Goal: Obtain resource: Download file/media

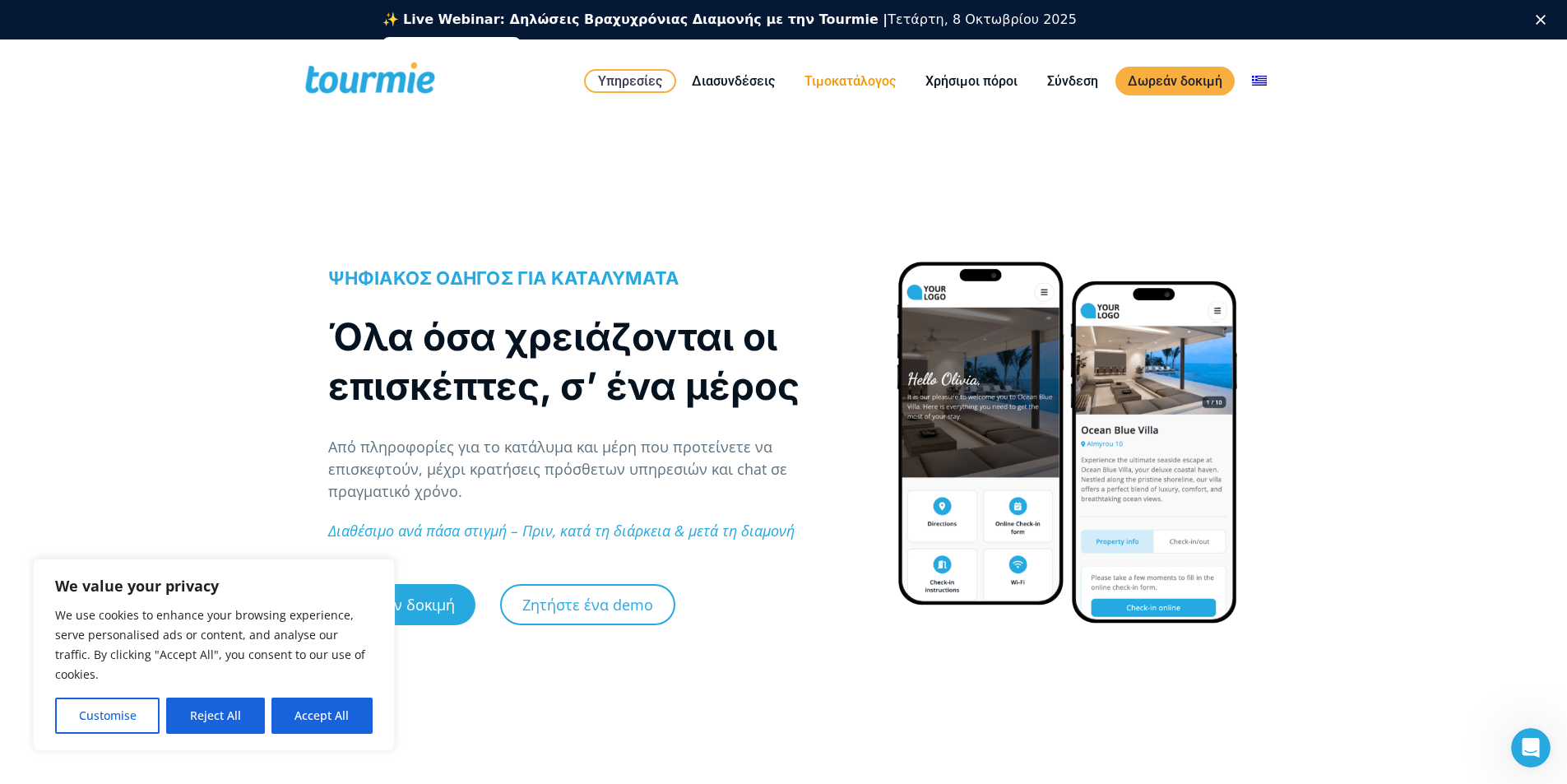
click at [850, 87] on link "Τιμοκατάλογος" at bounding box center [850, 81] width 116 height 21
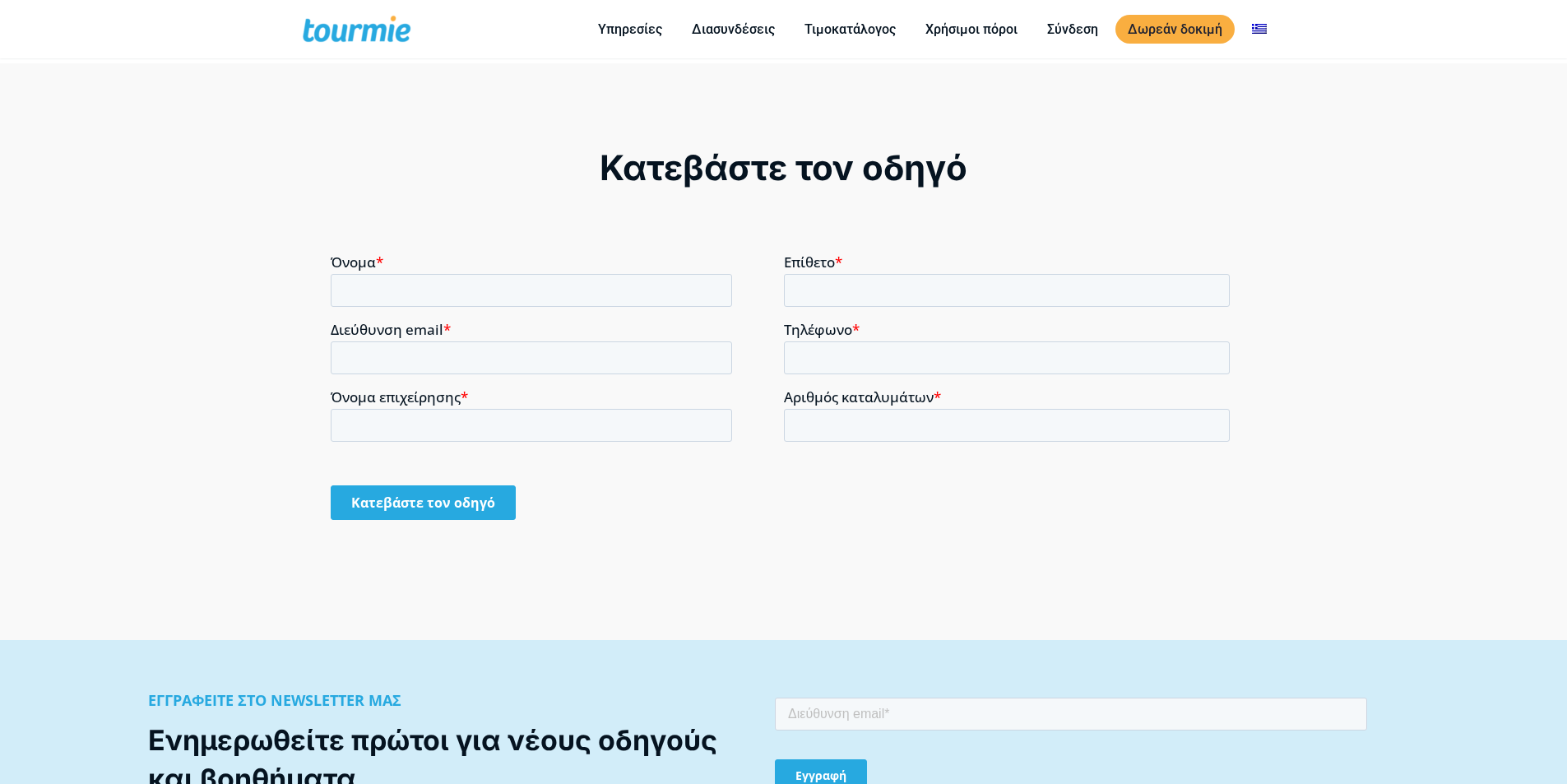
scroll to position [1384, 0]
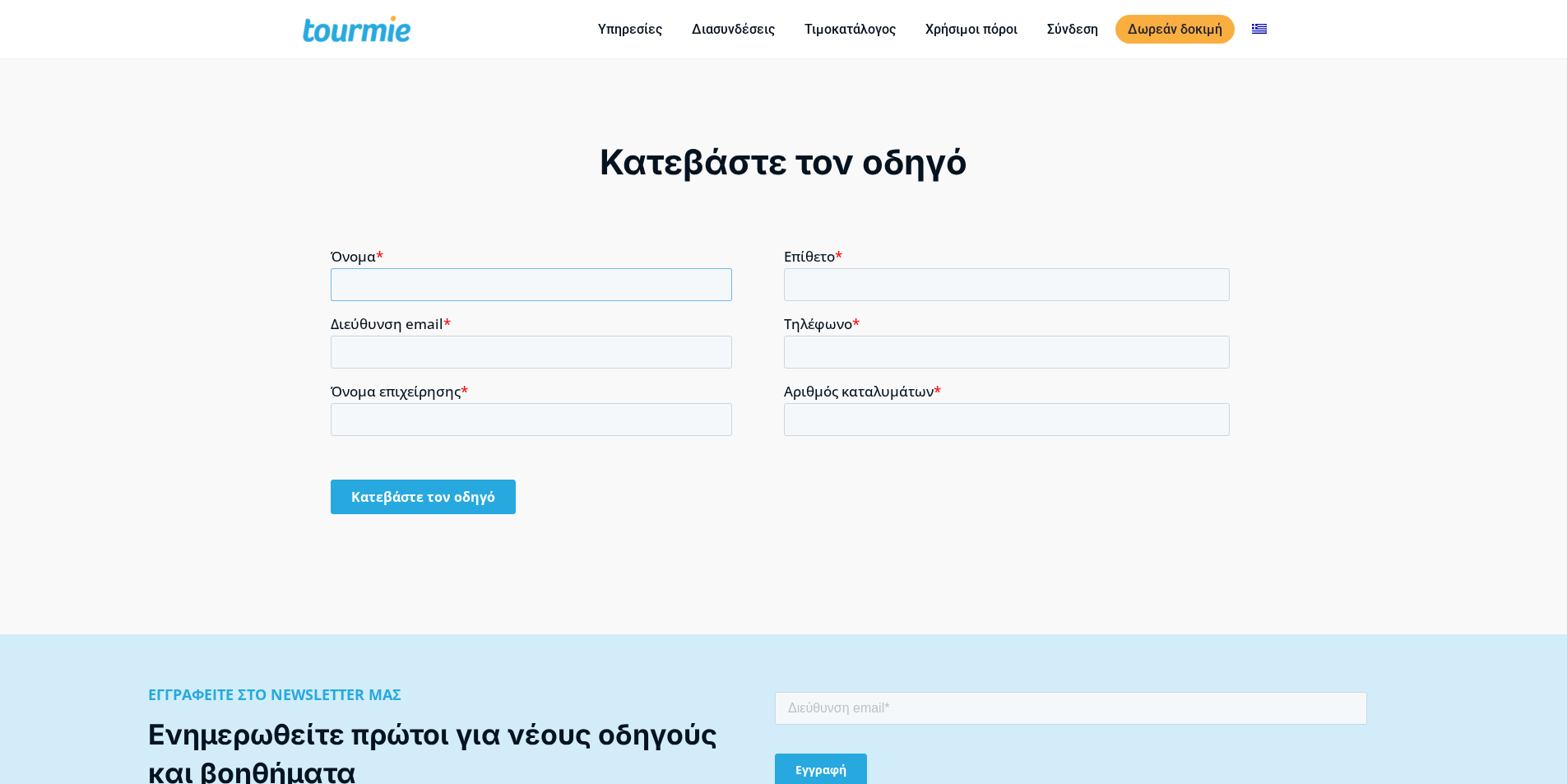
click at [408, 286] on input "Όνομα *" at bounding box center [531, 283] width 401 height 33
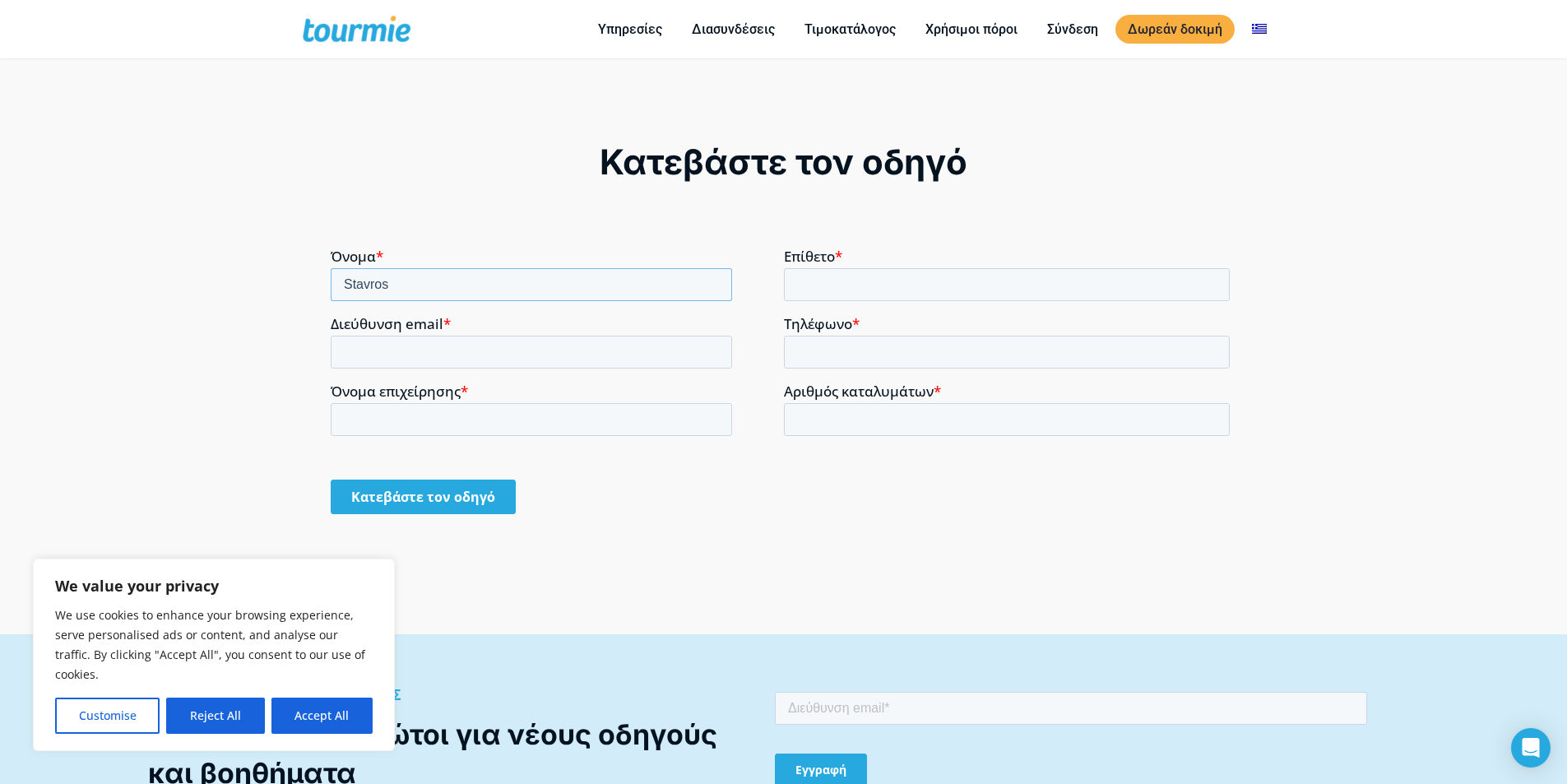
type input "Stavros"
click at [899, 281] on input "Επίθετο *" at bounding box center [1007, 283] width 447 height 33
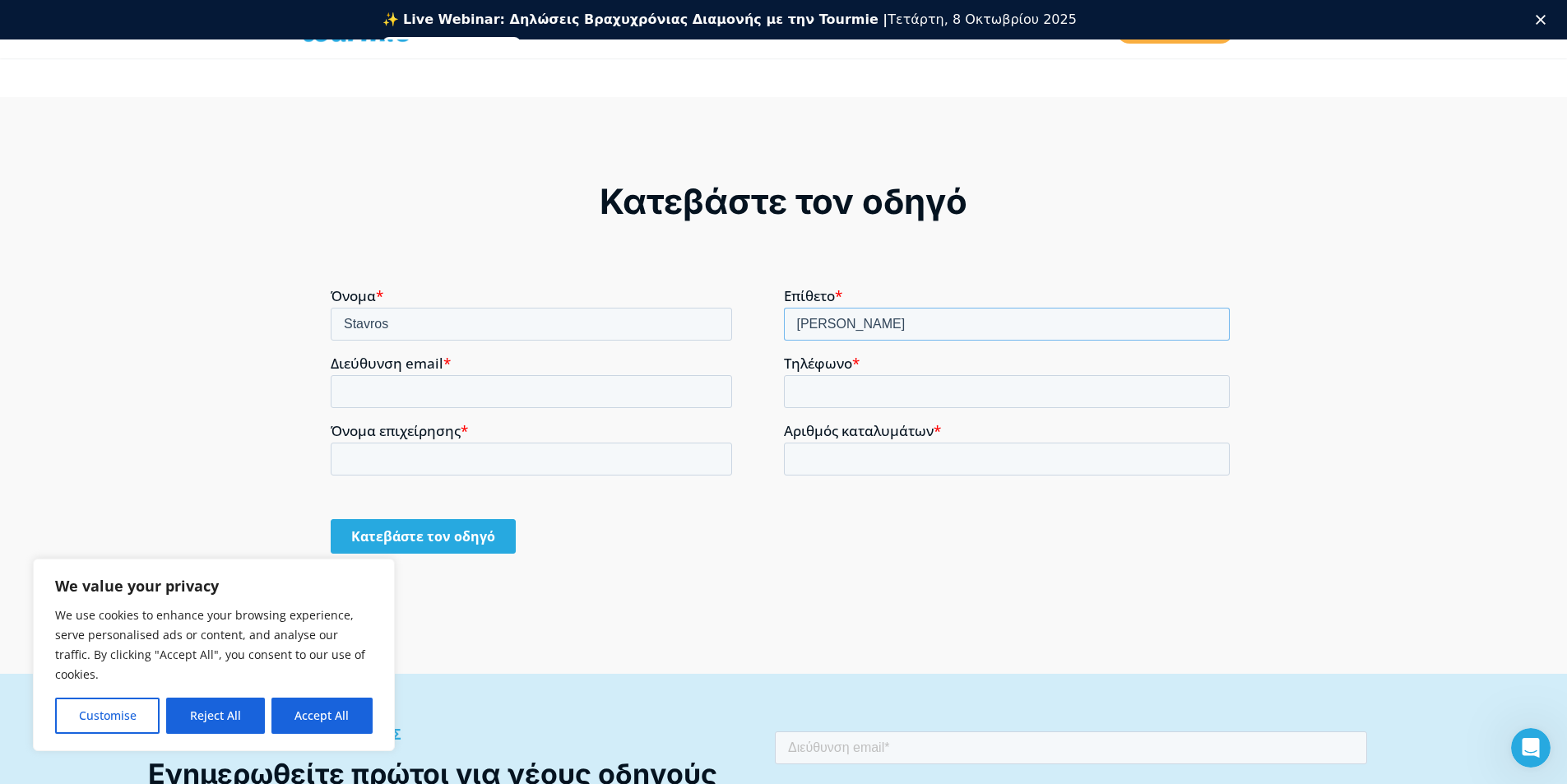
type input "Seretis"
click at [593, 395] on input "Διεύθυνση email *" at bounding box center [531, 390] width 401 height 33
type input "stavros.nik.seretis@gmail.com"
click at [823, 392] on input "Τηλέφωνο *" at bounding box center [1007, 390] width 447 height 33
type input "6946666282"
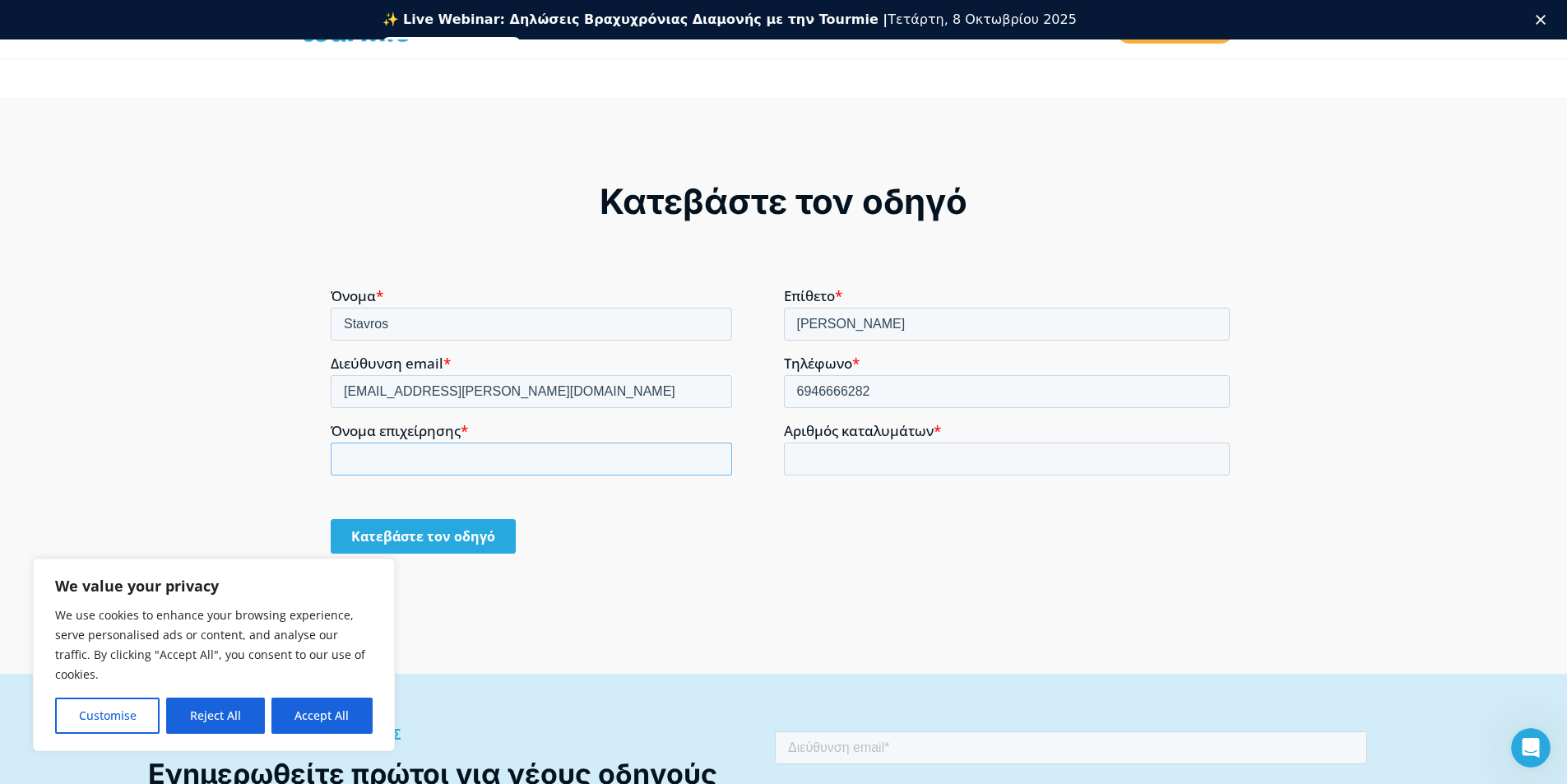
click at [380, 453] on input "Όνομα επιχείρησης *" at bounding box center [531, 457] width 401 height 33
type input "Suburban Vista Family Home"
click at [899, 456] on input "Αριθμός καταλυμάτων *" at bounding box center [1007, 457] width 447 height 33
type input "1"
click at [417, 537] on input "Κατεβάστε τον οδηγό" at bounding box center [424, 535] width 186 height 35
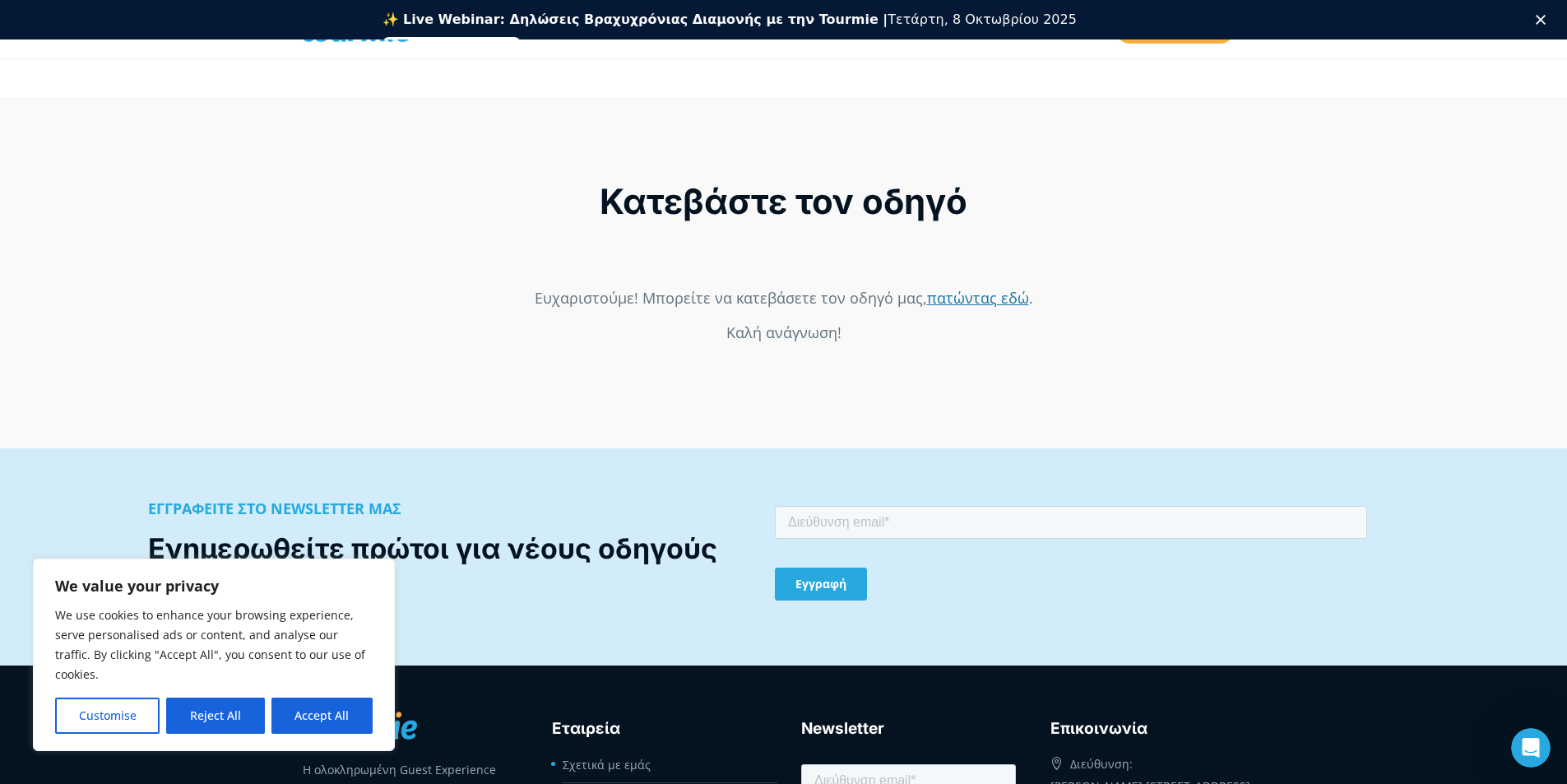
click at [969, 299] on link "πατώντας εδώ" at bounding box center [978, 296] width 102 height 20
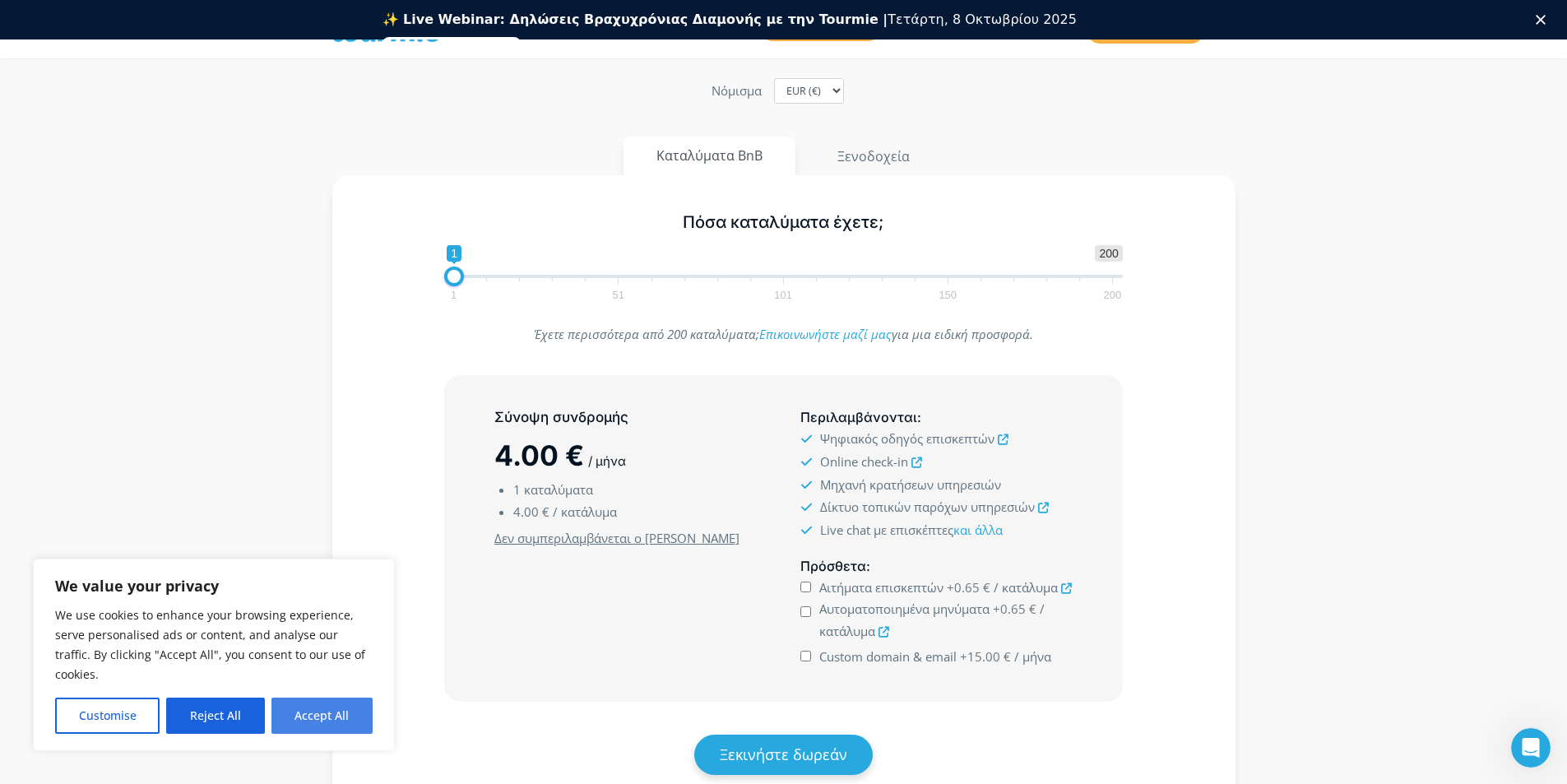
click at [311, 714] on button "Accept All" at bounding box center [322, 715] width 101 height 37
checkbox input "true"
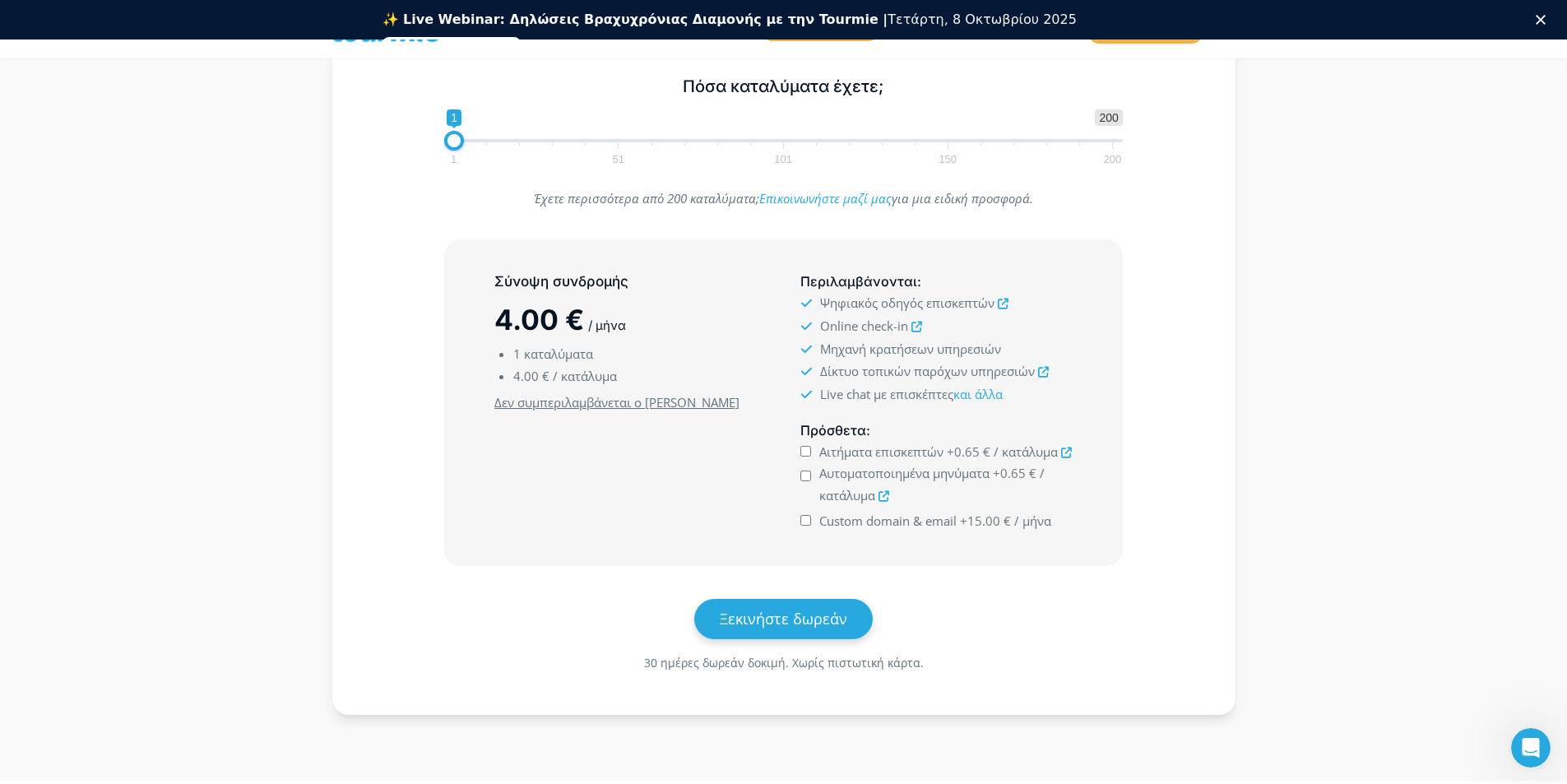
scroll to position [329, 0]
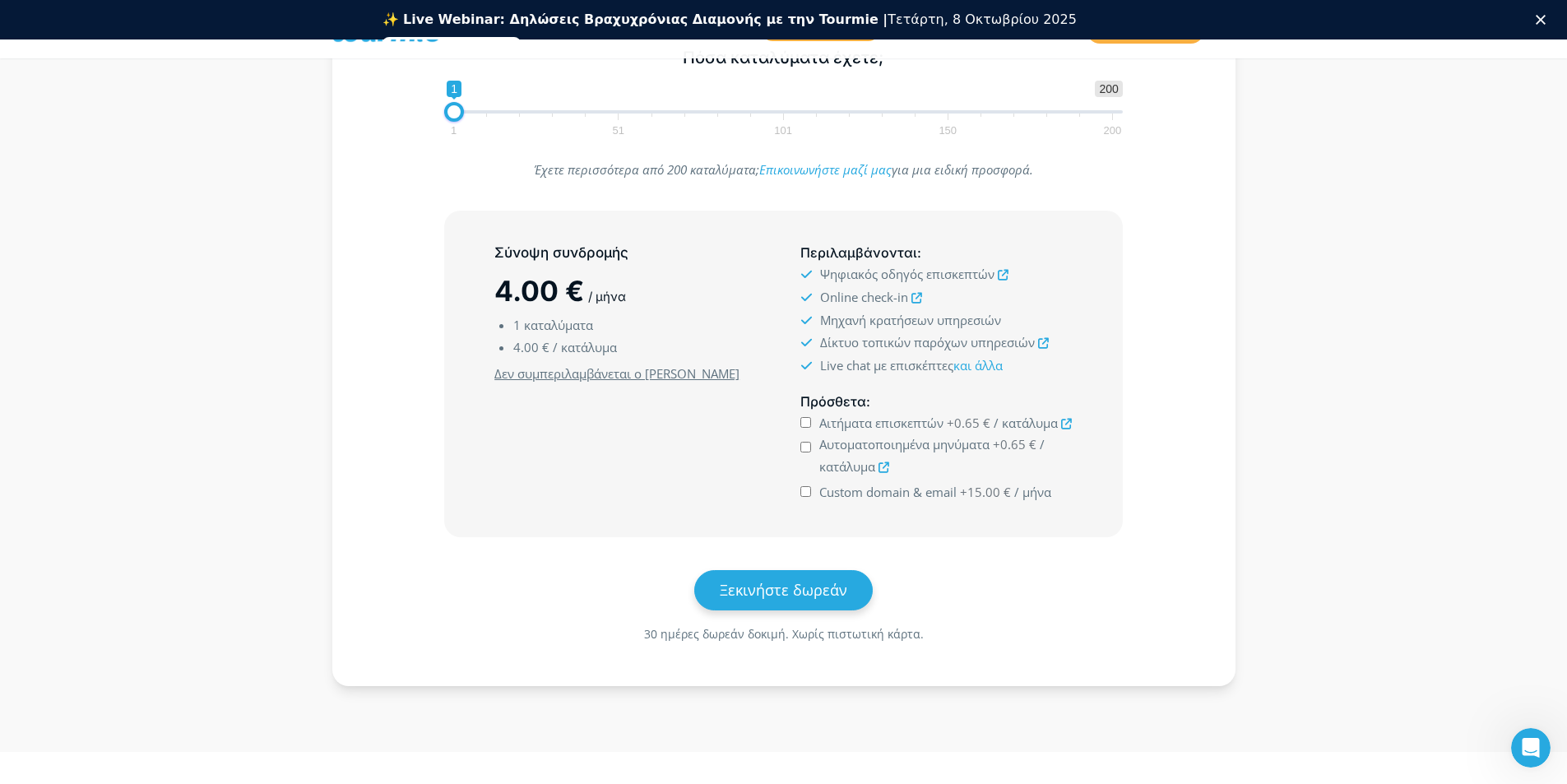
click at [811, 425] on input "Αιτήματα επισκεπτών +0.65 € / κατάλυμα" at bounding box center [805, 422] width 10 height 10
checkbox input "true"
click at [805, 443] on input "Αυτοματοποιημένα μηνύματα +0.65 € / κατάλυμα" at bounding box center [805, 446] width 10 height 10
checkbox input "true"
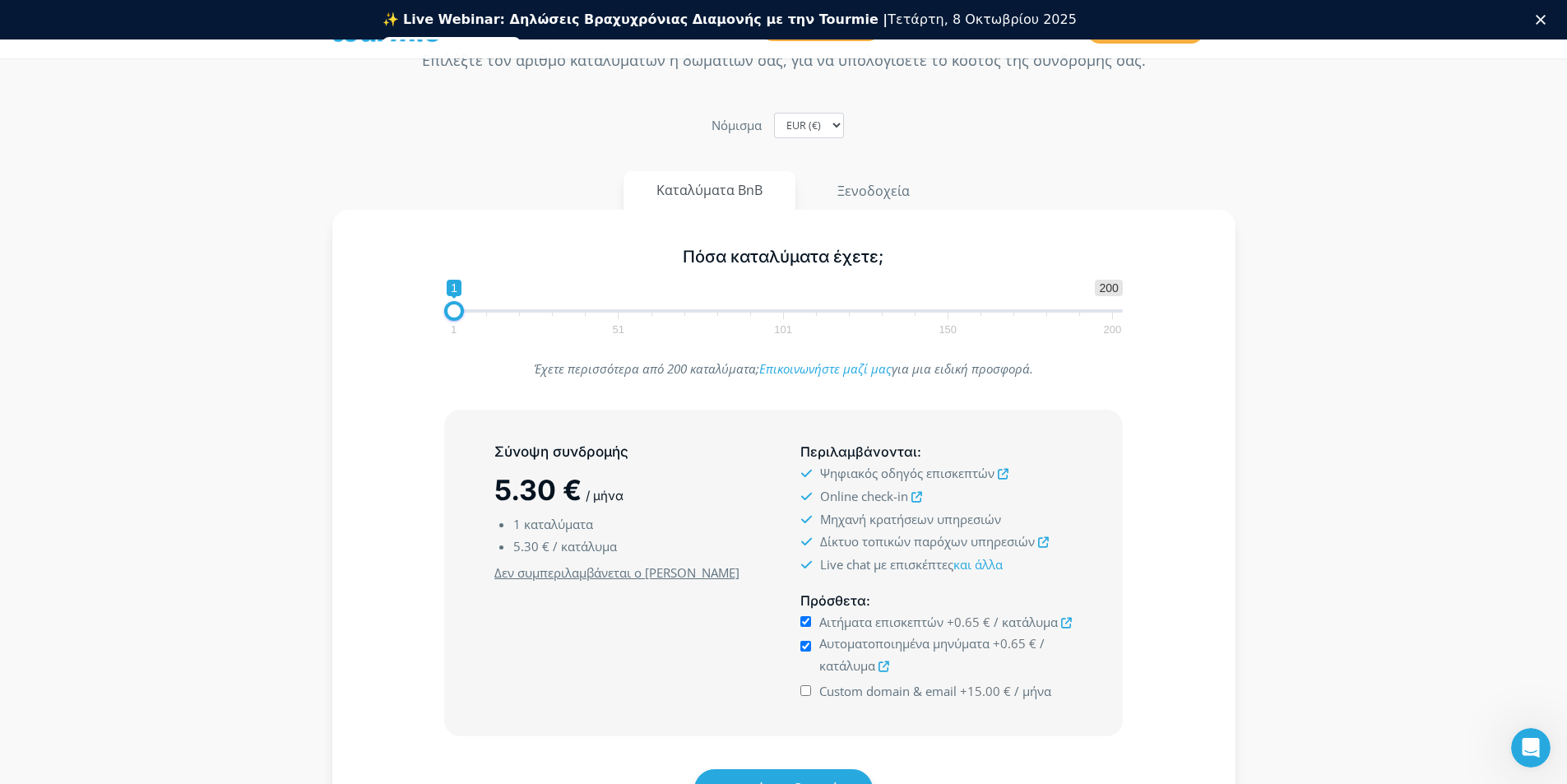
scroll to position [165, 0]
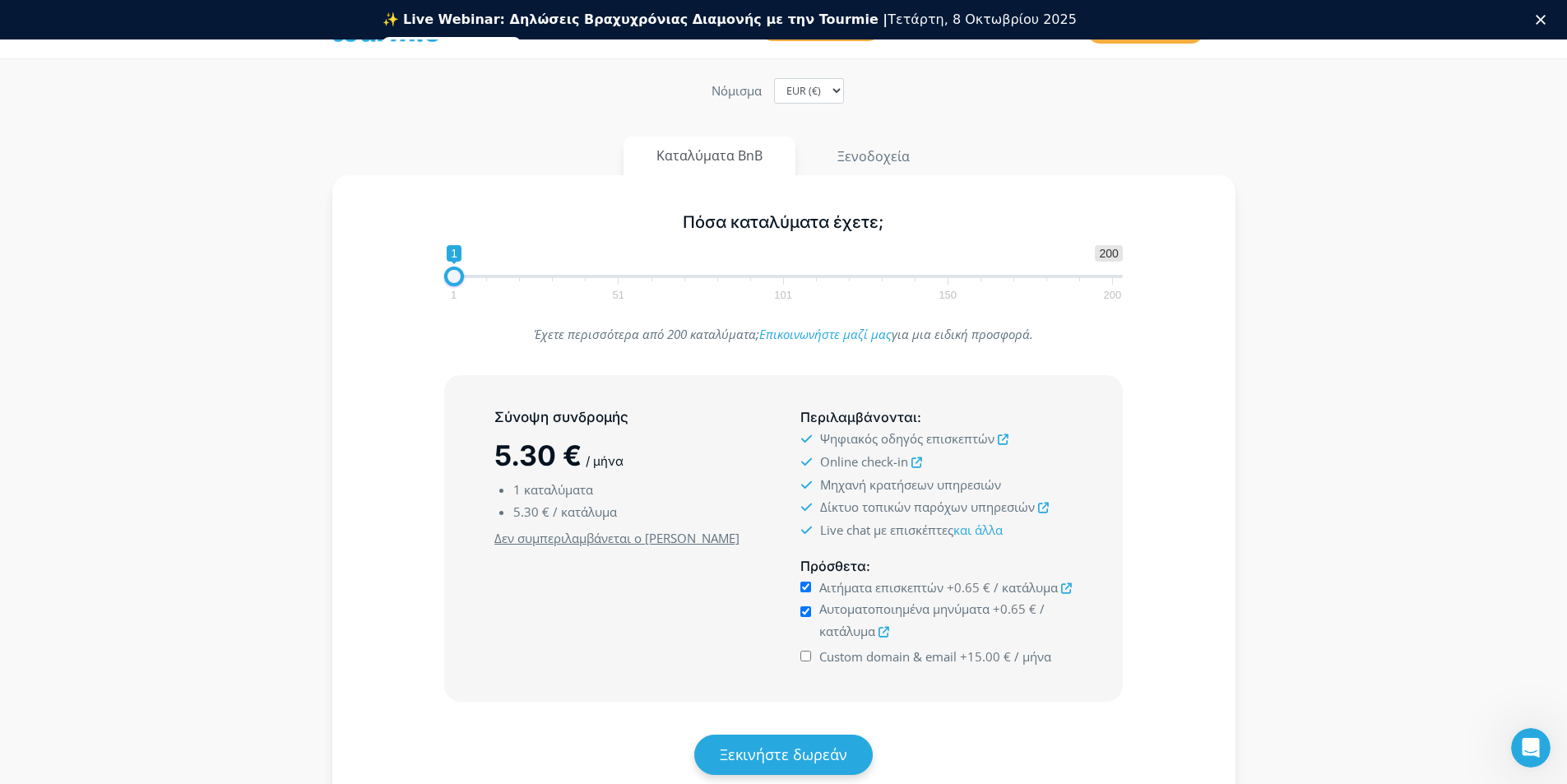
click at [461, 278] on span at bounding box center [454, 275] width 20 height 20
click at [457, 273] on span at bounding box center [457, 275] width 20 height 20
type input "1"
drag, startPoint x: 457, startPoint y: 273, endPoint x: 440, endPoint y: 275, distance: 17.1
click at [440, 275] on div "1 200 0 0 1 1 51 101 150 200 1" at bounding box center [784, 272] width 713 height 53
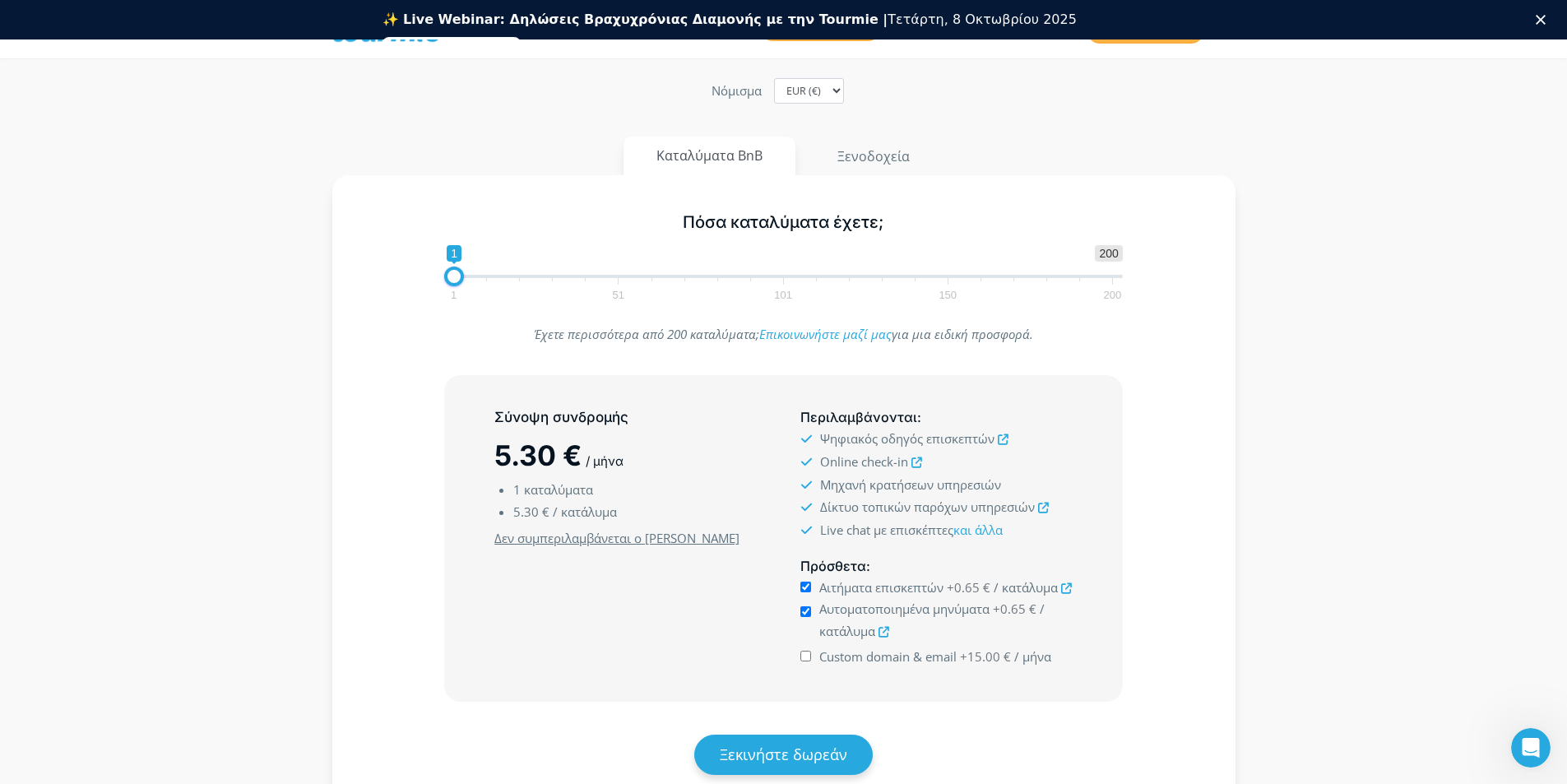
click at [1038, 509] on icon at bounding box center [1043, 507] width 10 height 10
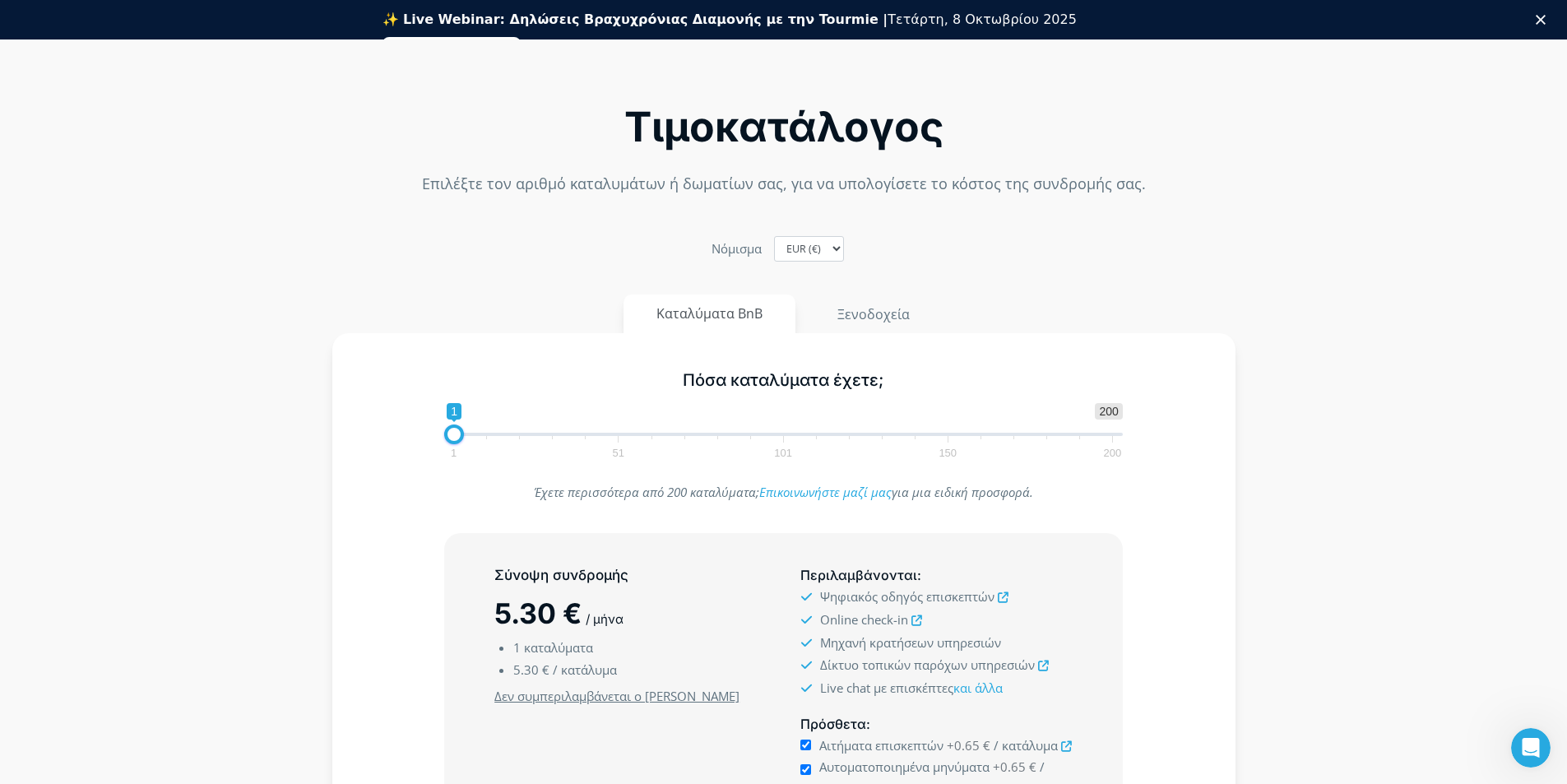
scroll to position [0, 0]
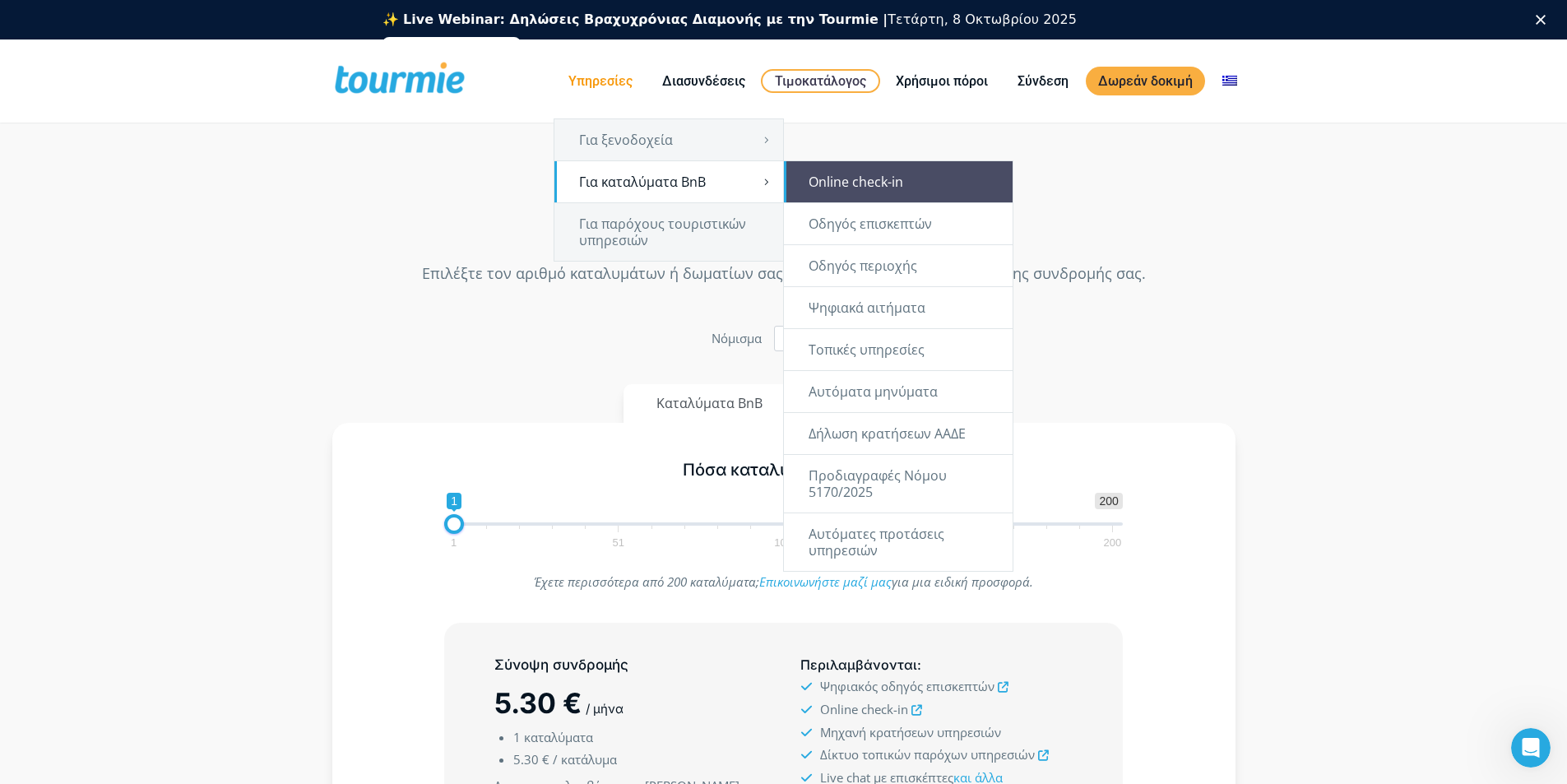
click at [860, 185] on link "Online check-in" at bounding box center [899, 182] width 229 height 41
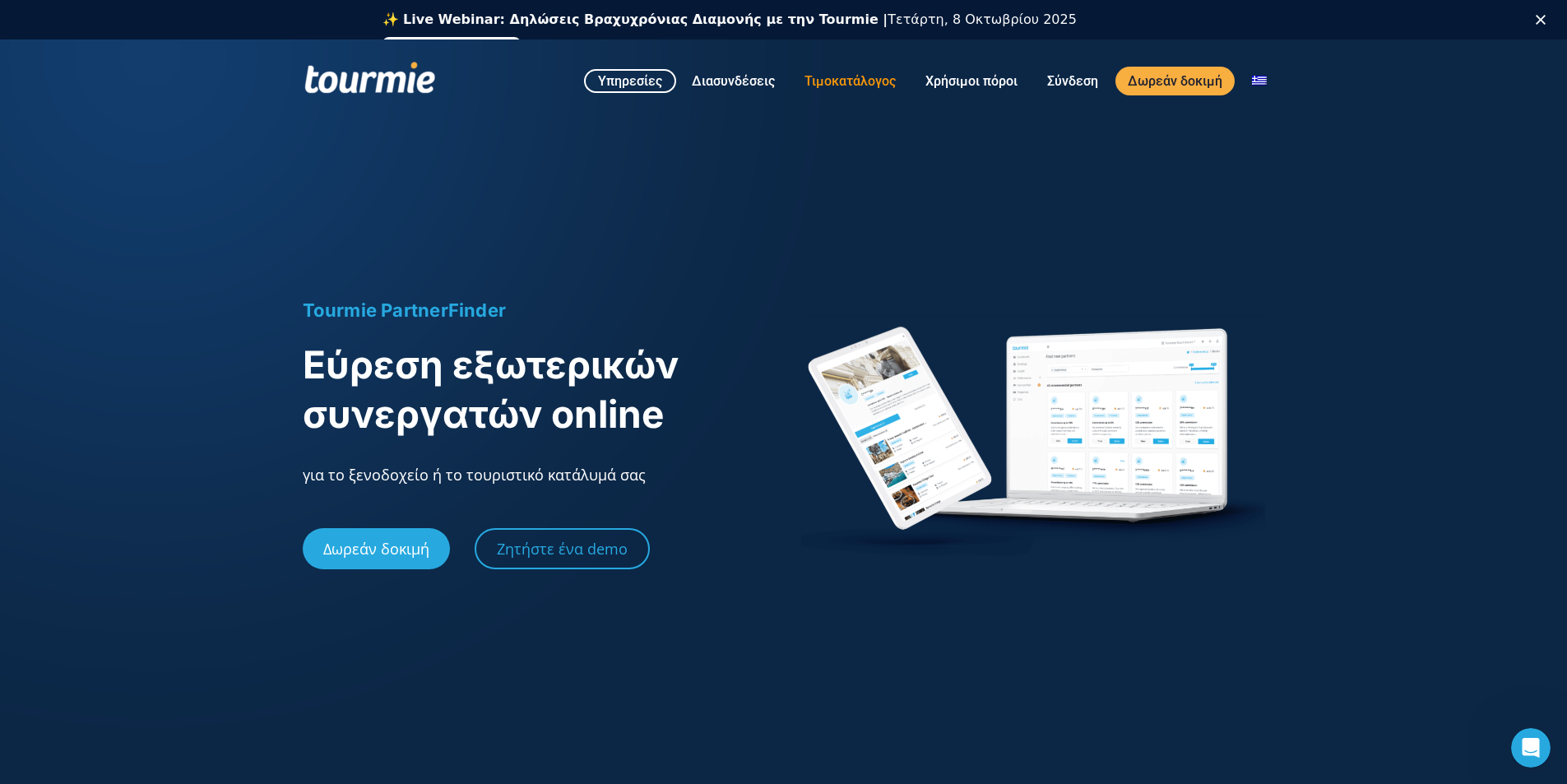
click at [844, 78] on link "Τιμοκατάλογος" at bounding box center [850, 81] width 116 height 21
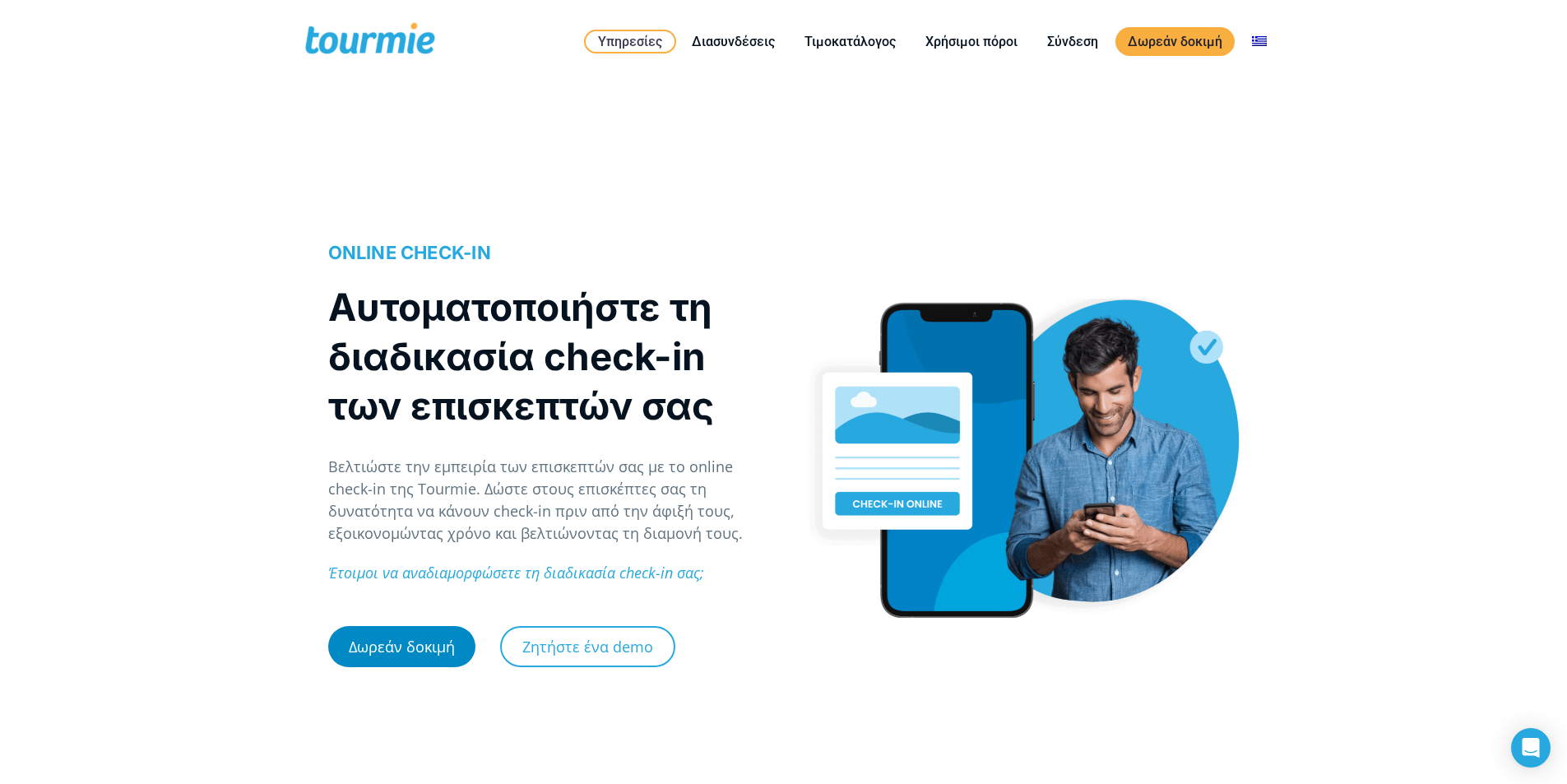
click at [403, 656] on link "Δωρεάν δοκιμή" at bounding box center [401, 646] width 147 height 41
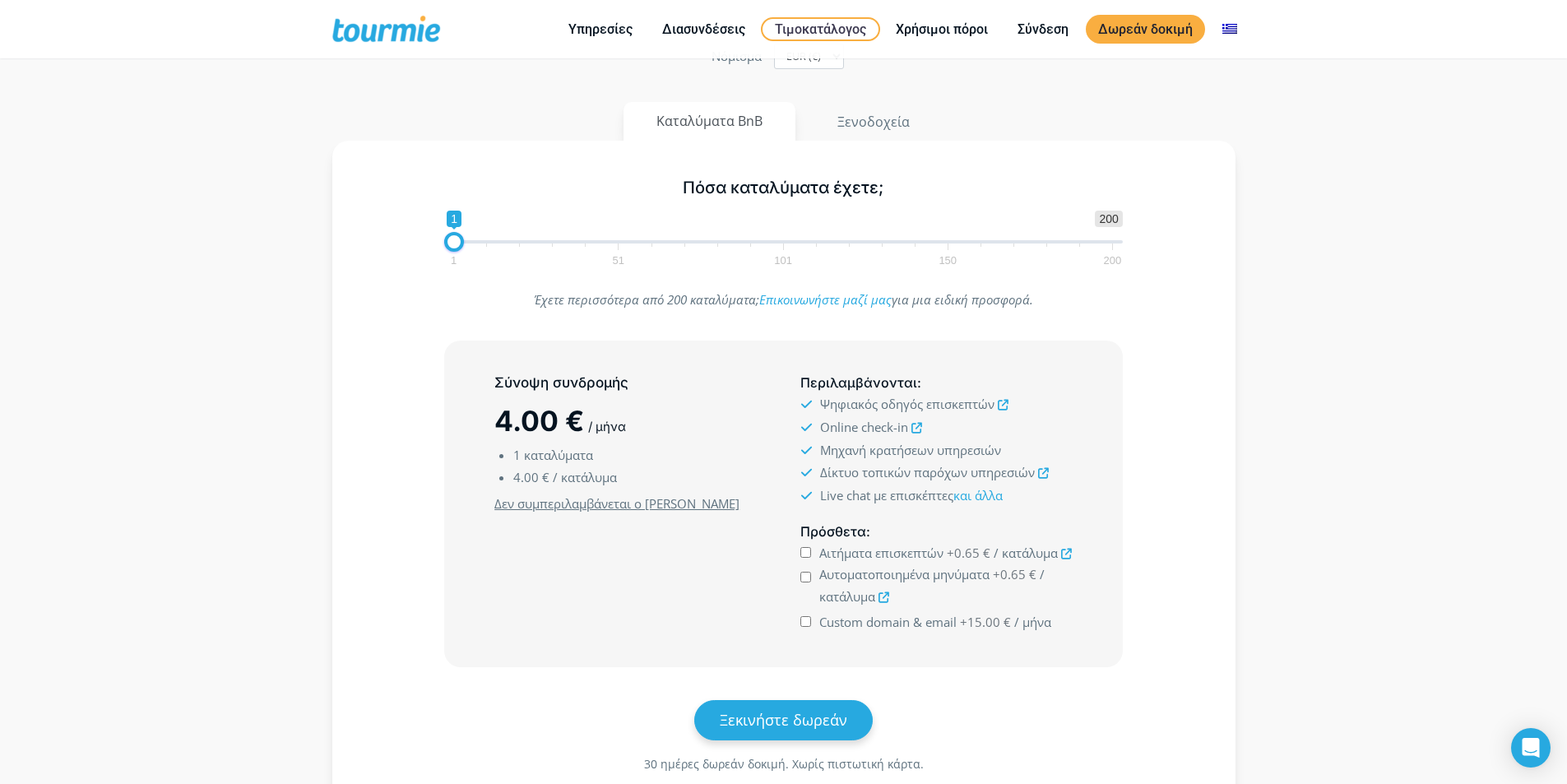
scroll to position [246, 0]
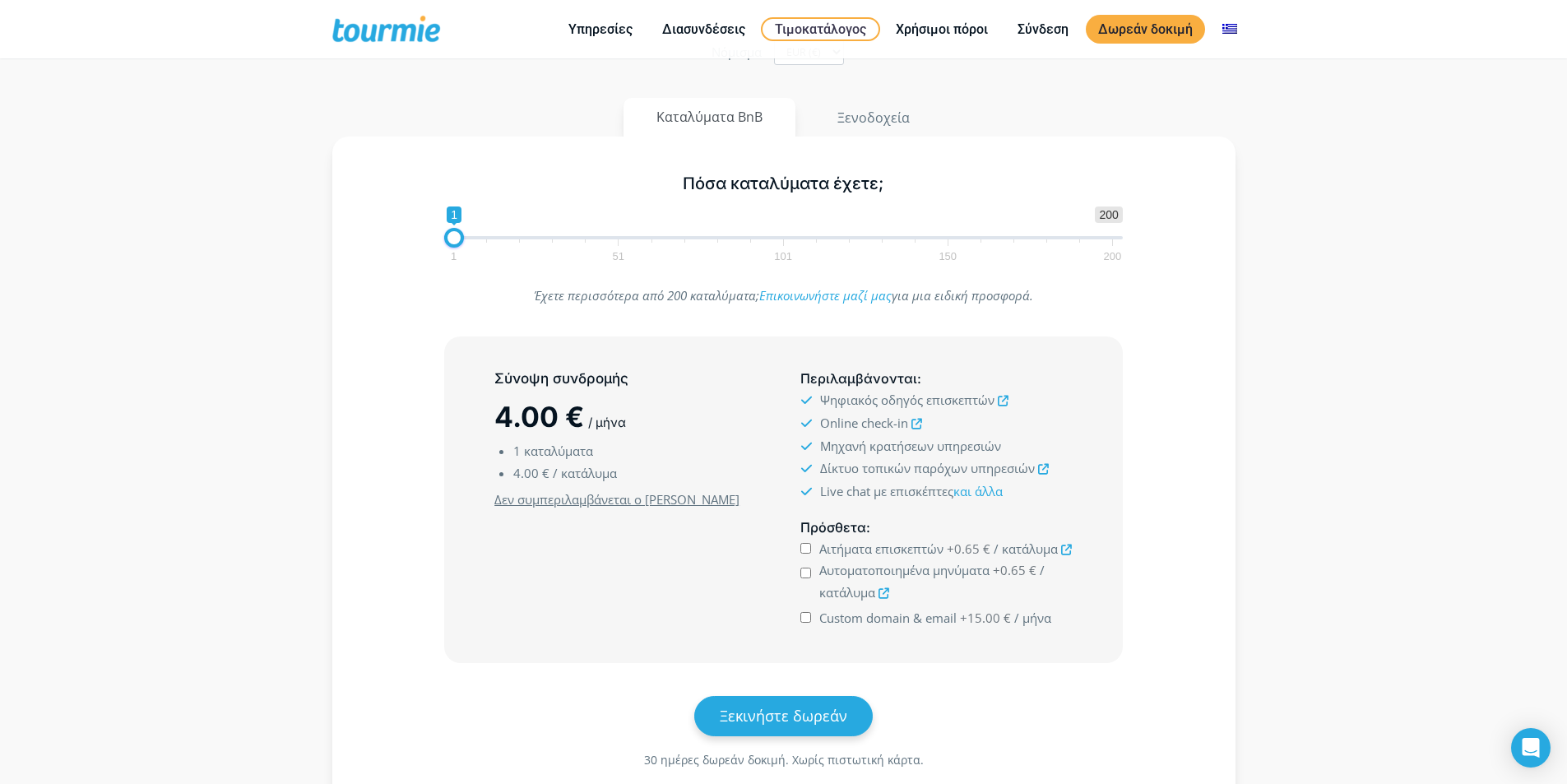
click at [807, 549] on input "Αιτήματα επισκεπτών +0.65 € / κατάλυμα" at bounding box center [805, 547] width 10 height 10
checkbox input "true"
click at [1067, 552] on icon at bounding box center [1066, 549] width 10 height 10
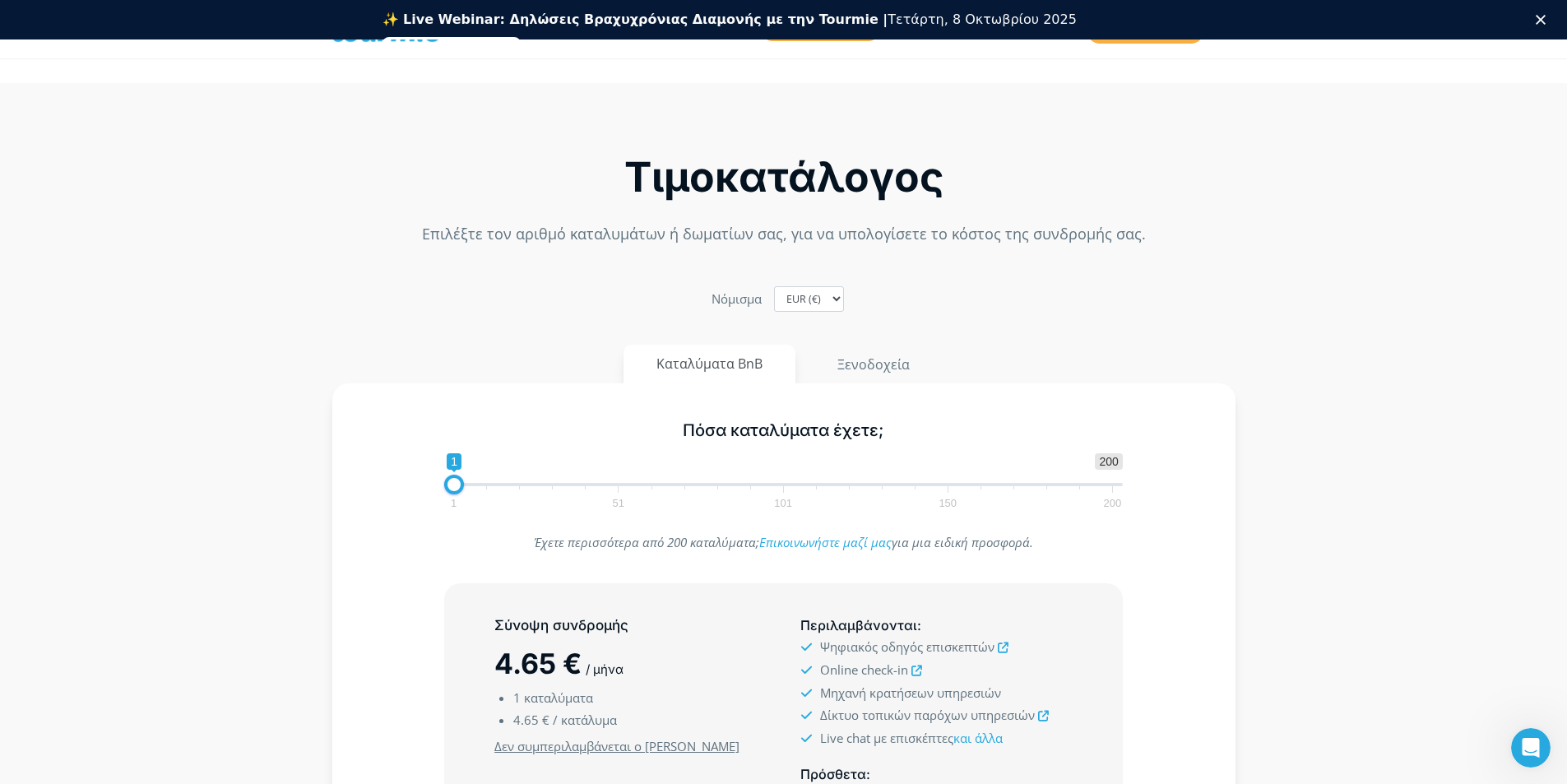
scroll to position [0, 0]
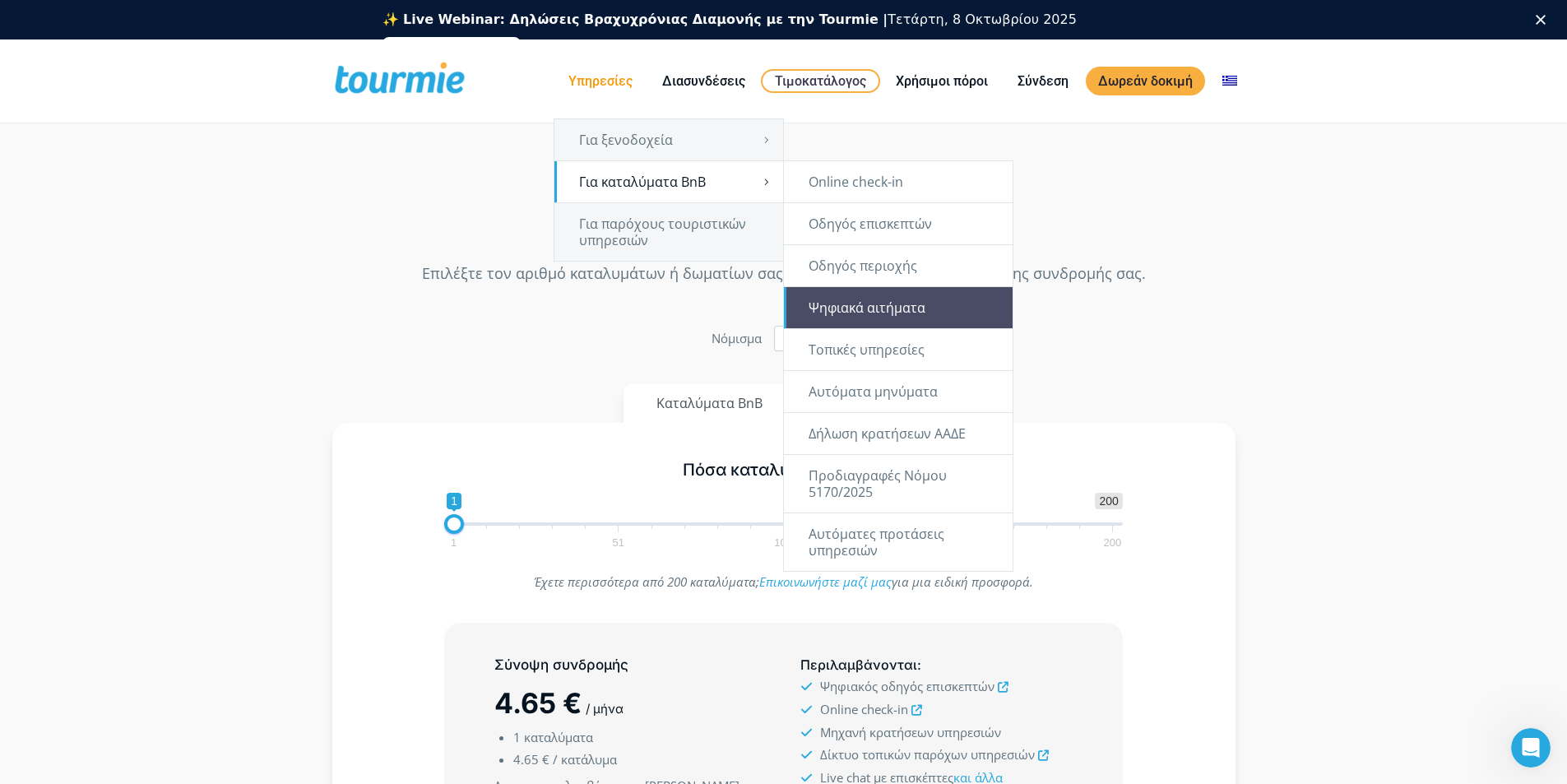
click at [851, 306] on link "Ψηφιακά αιτήματα" at bounding box center [899, 307] width 229 height 41
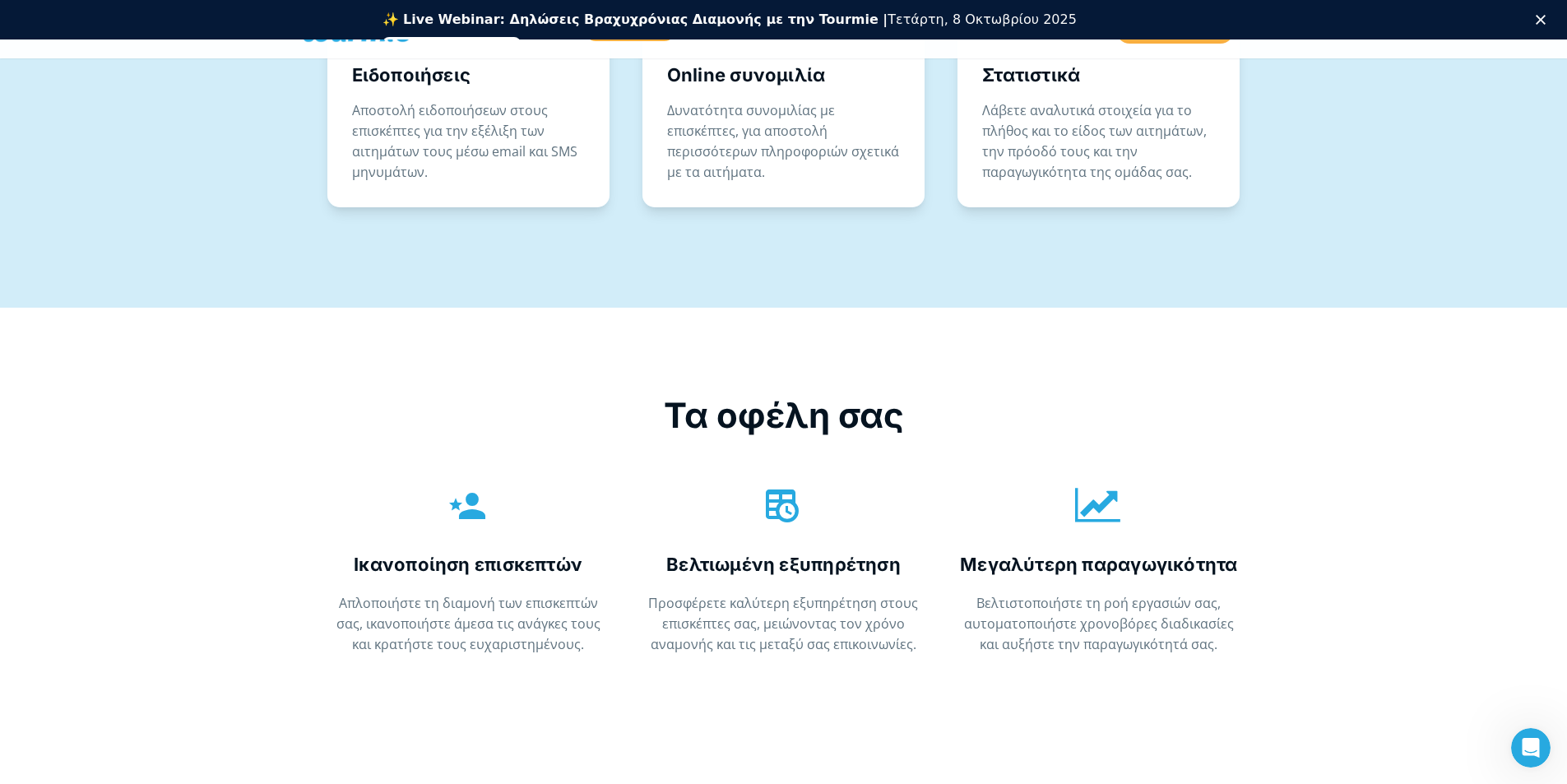
scroll to position [3223, 0]
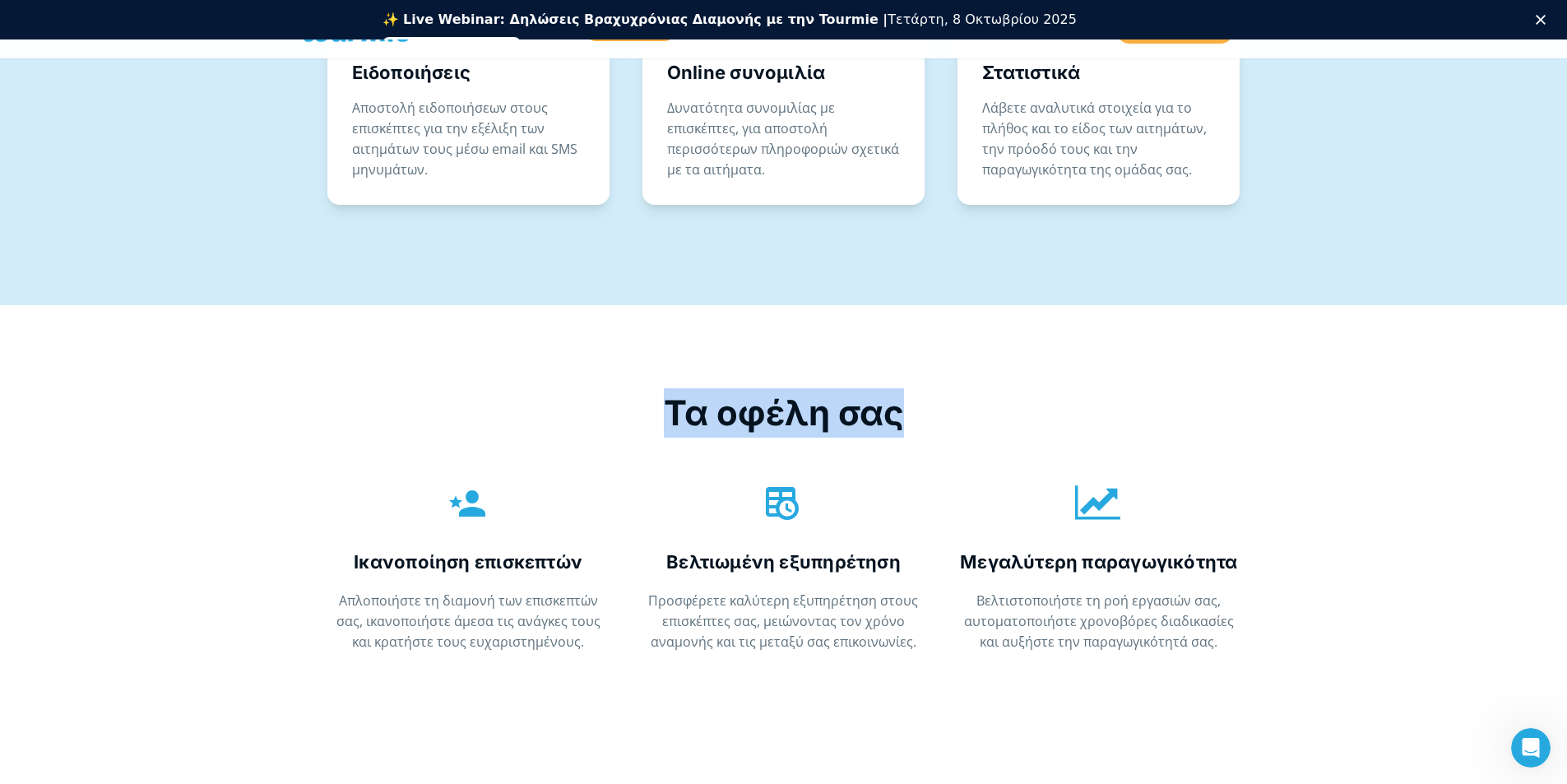
drag, startPoint x: 670, startPoint y: 411, endPoint x: 907, endPoint y: 414, distance: 237.0
click at [907, 414] on div "Τα οφέλη σας" at bounding box center [784, 412] width 963 height 50
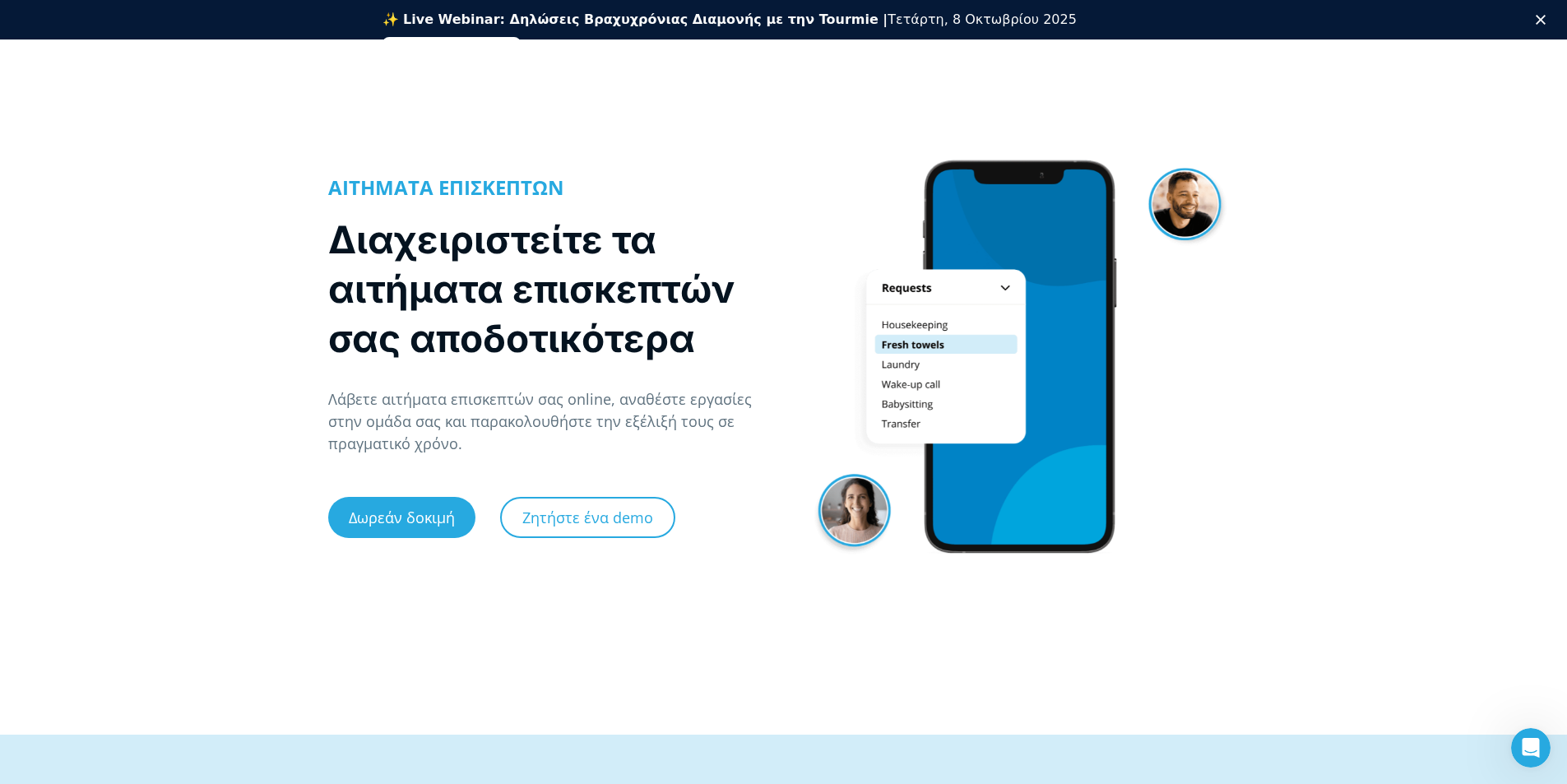
scroll to position [0, 0]
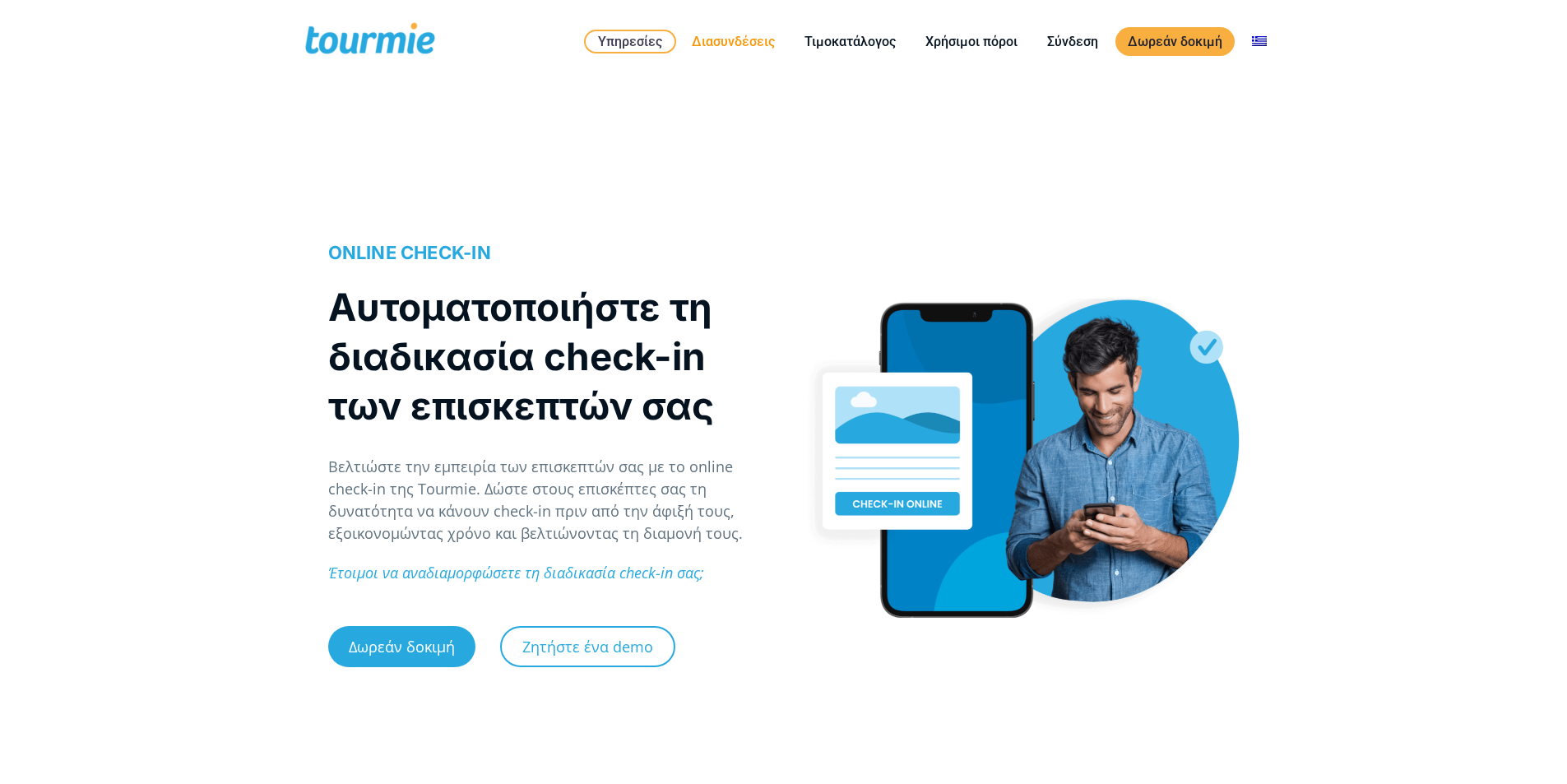
click at [717, 40] on link "Διασυνδέσεις" at bounding box center [733, 41] width 108 height 21
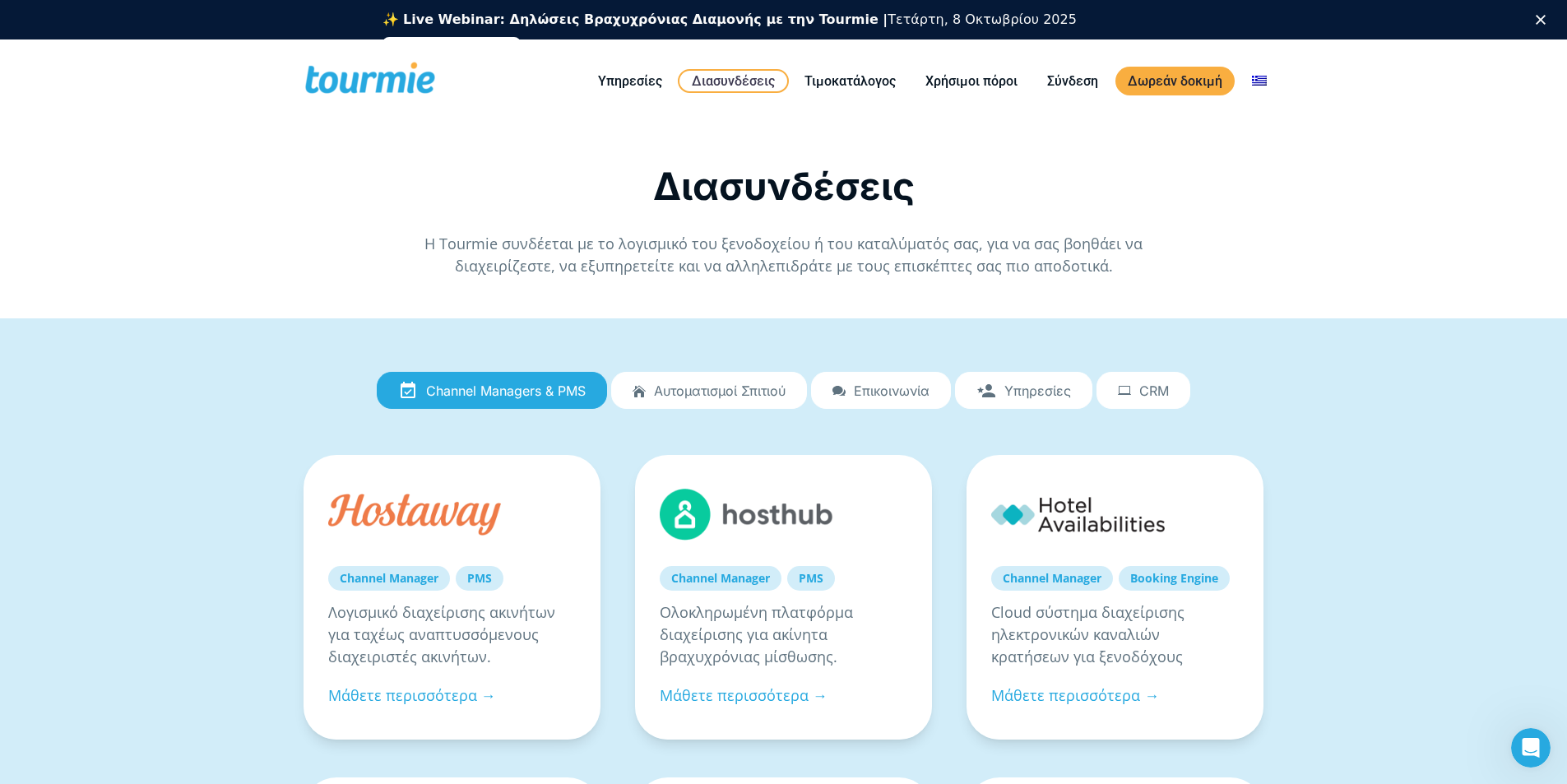
click at [719, 392] on span "Αυτοματισμοί Σπιτιού" at bounding box center [720, 391] width 131 height 15
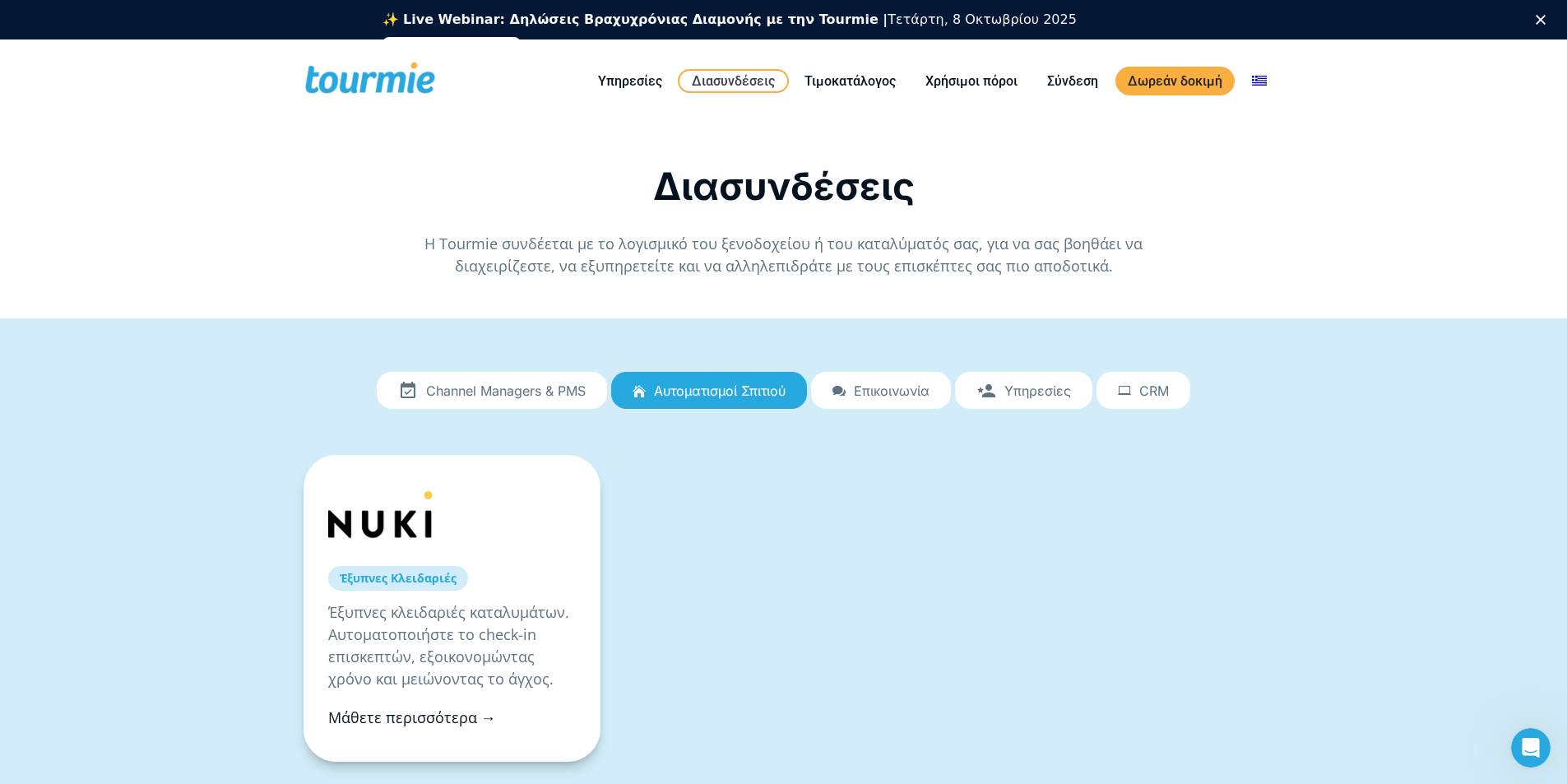
click at [455, 723] on link "Μάθετε περισσότερα →" at bounding box center [411, 717] width 168 height 20
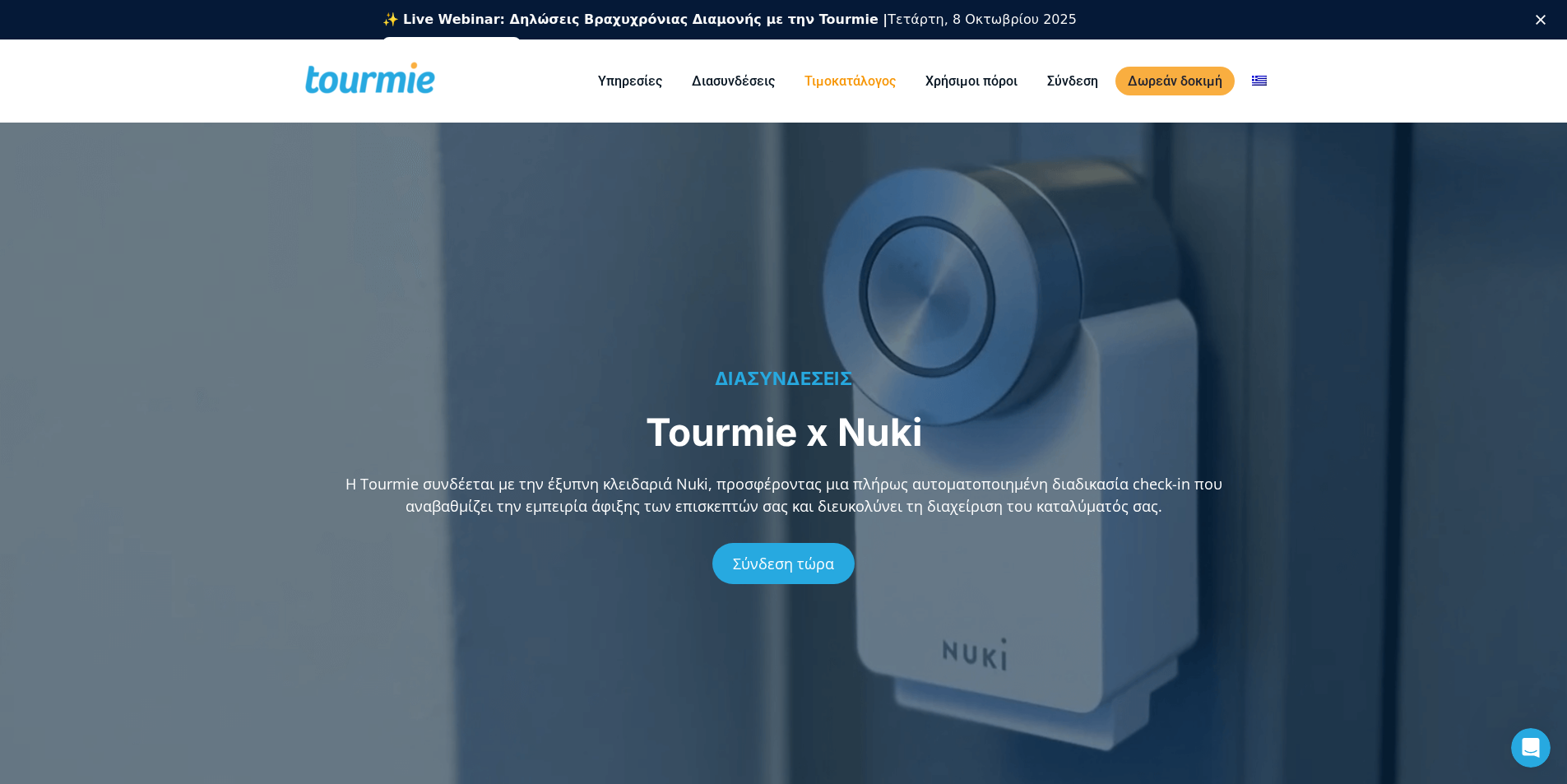
click at [849, 78] on link "Τιμοκατάλογος" at bounding box center [850, 81] width 116 height 21
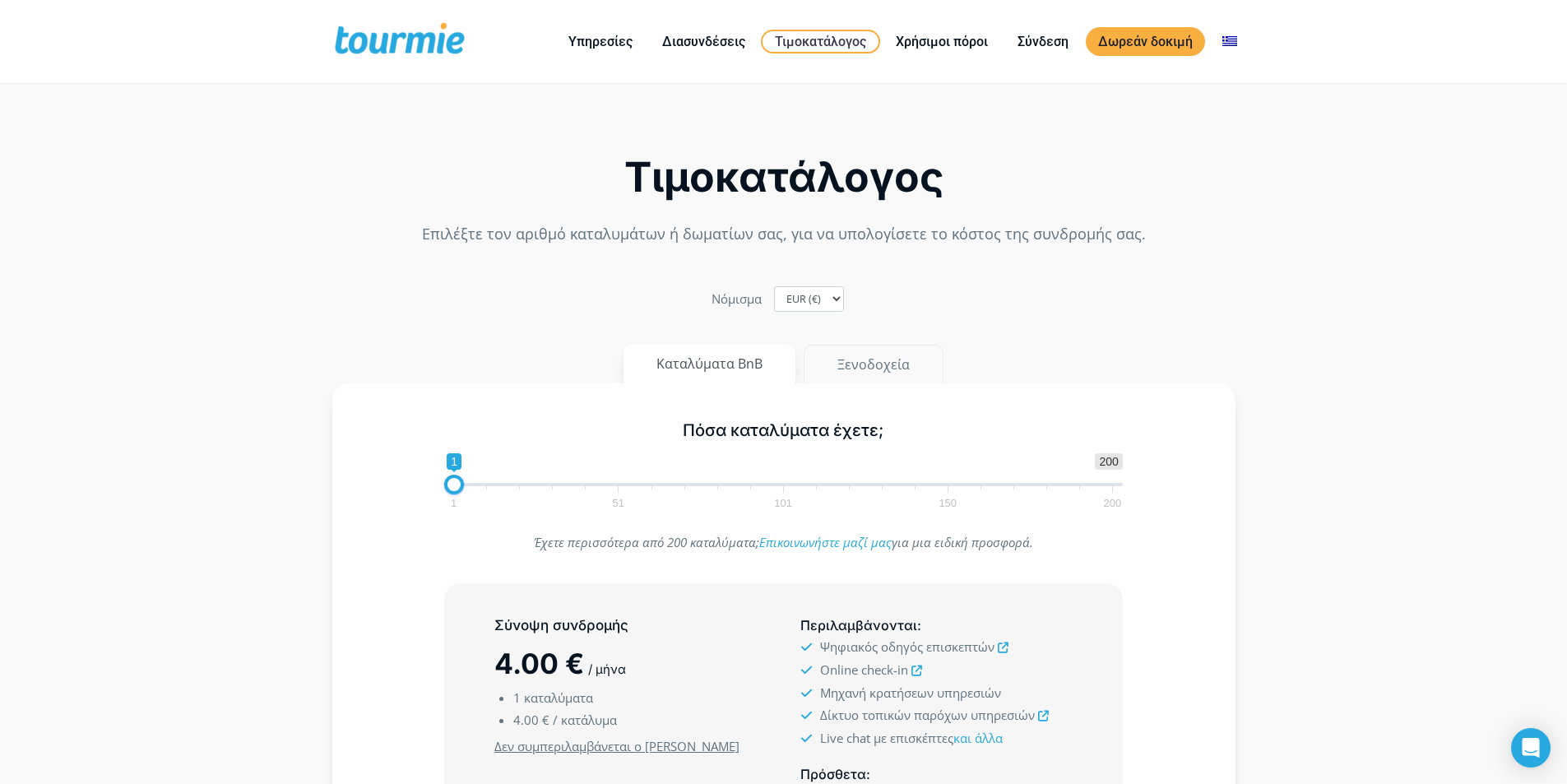
click at [868, 356] on button "Ξενοδοχεία" at bounding box center [873, 364] width 140 height 39
click at [722, 356] on button "Καταλύματα BnB" at bounding box center [709, 364] width 173 height 39
click at [875, 362] on button "Ξενοδοχεία" at bounding box center [873, 364] width 140 height 39
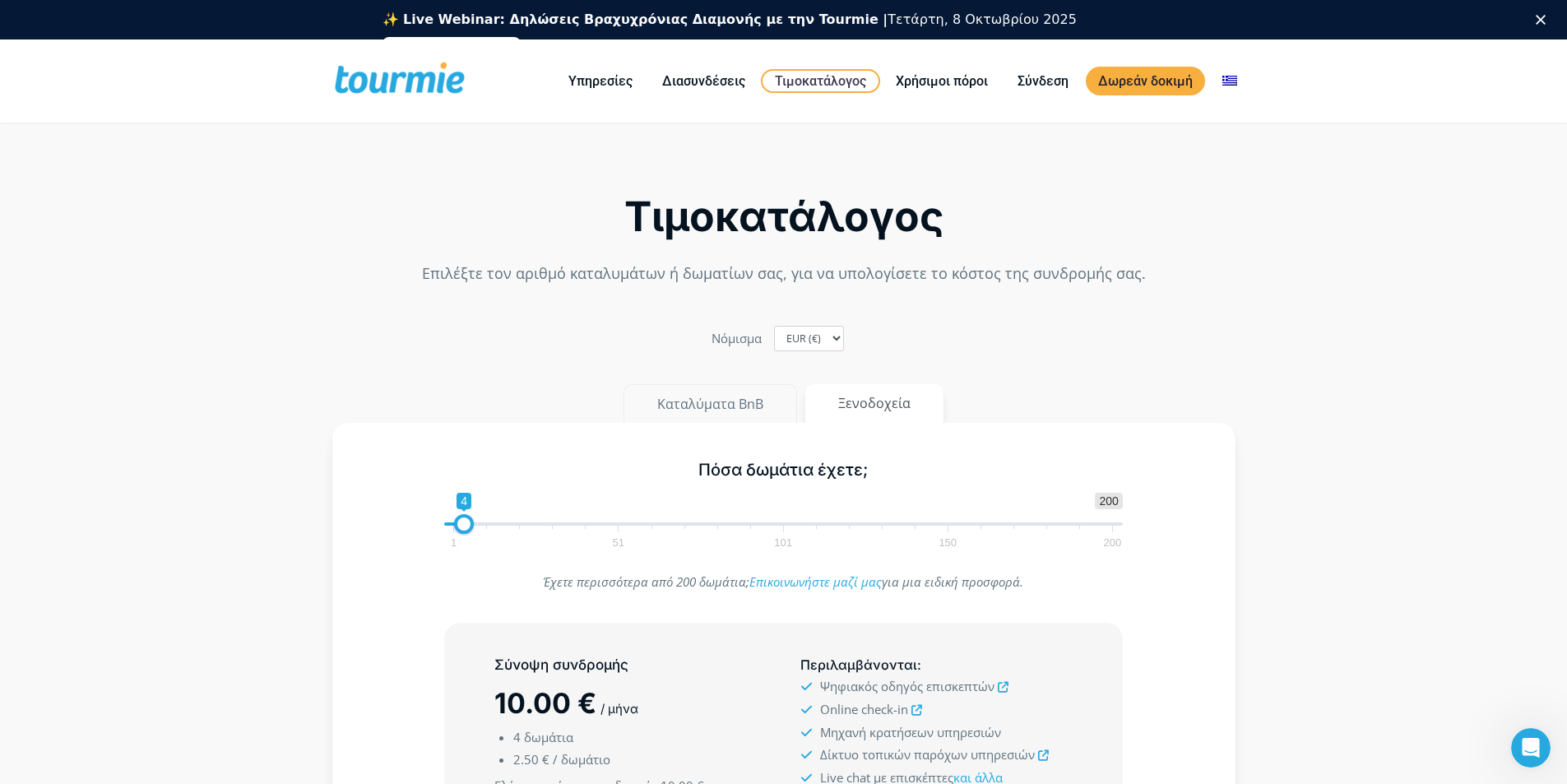
click at [711, 407] on button "Καταλύματα BnB" at bounding box center [709, 404] width 173 height 39
click at [876, 406] on button "Ξενοδοχεία" at bounding box center [873, 404] width 140 height 39
click at [709, 400] on button "Καταλύματα BnB" at bounding box center [709, 404] width 173 height 39
click at [888, 400] on button "Ξενοδοχεία" at bounding box center [873, 404] width 140 height 39
type input "1"
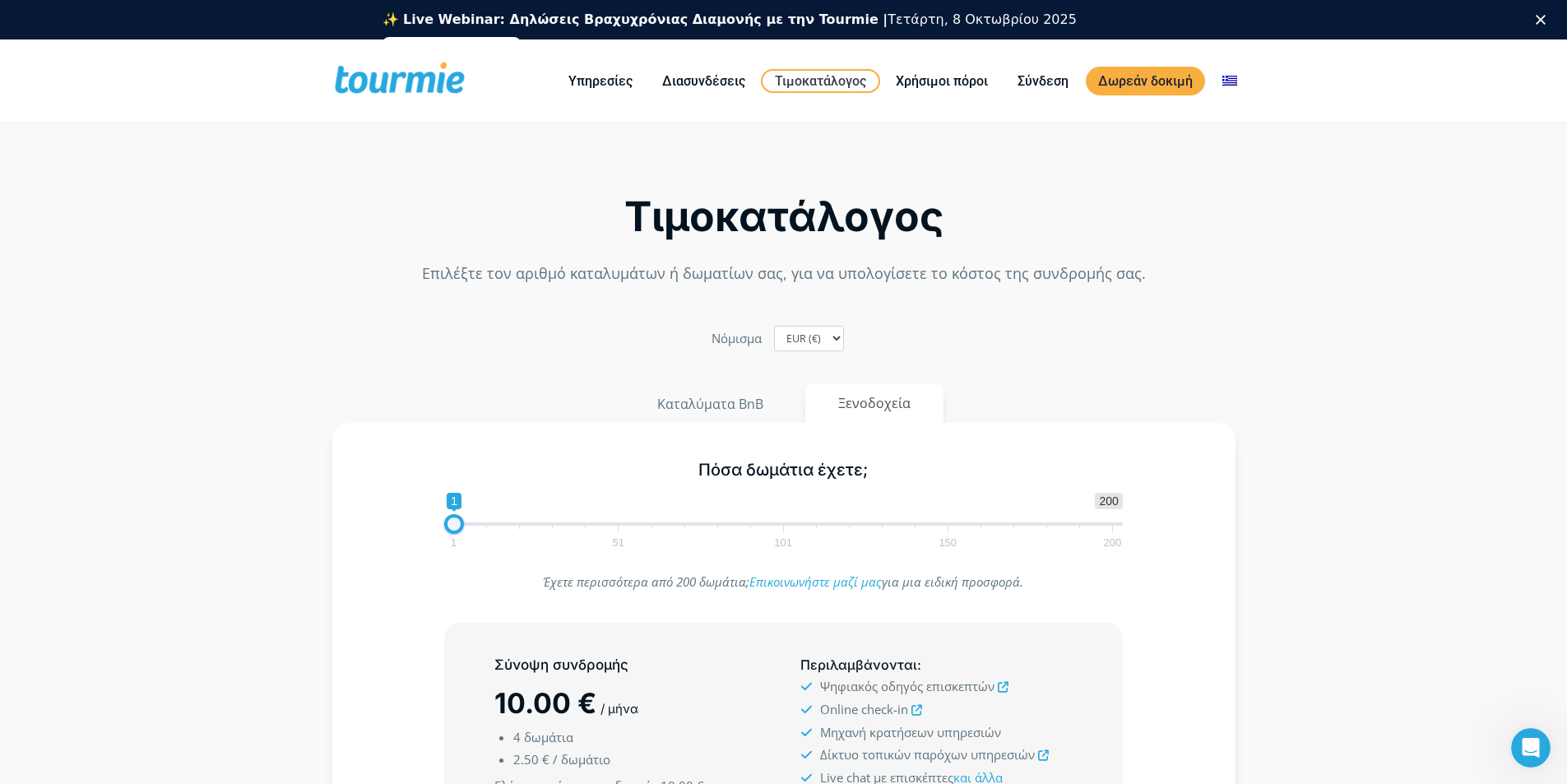
drag, startPoint x: 469, startPoint y: 525, endPoint x: 435, endPoint y: 530, distance: 34.4
click at [435, 530] on div "1 200 0 0 1 1 51 101 150 200 1" at bounding box center [784, 519] width 713 height 53
click at [715, 394] on button "Καταλύματα BnB" at bounding box center [709, 404] width 173 height 39
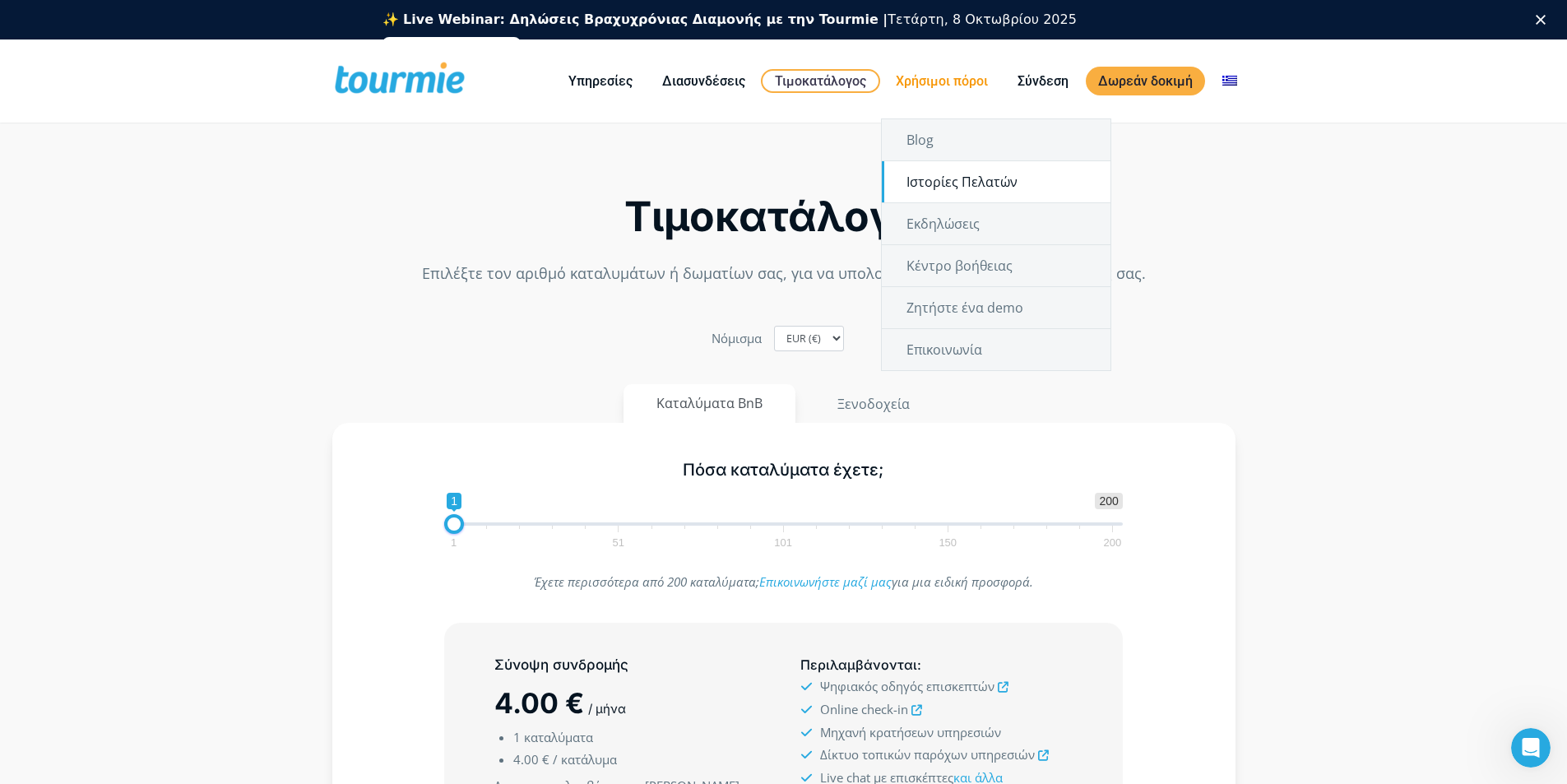
click at [918, 171] on link "Ιστορίες Πελατών" at bounding box center [996, 182] width 229 height 41
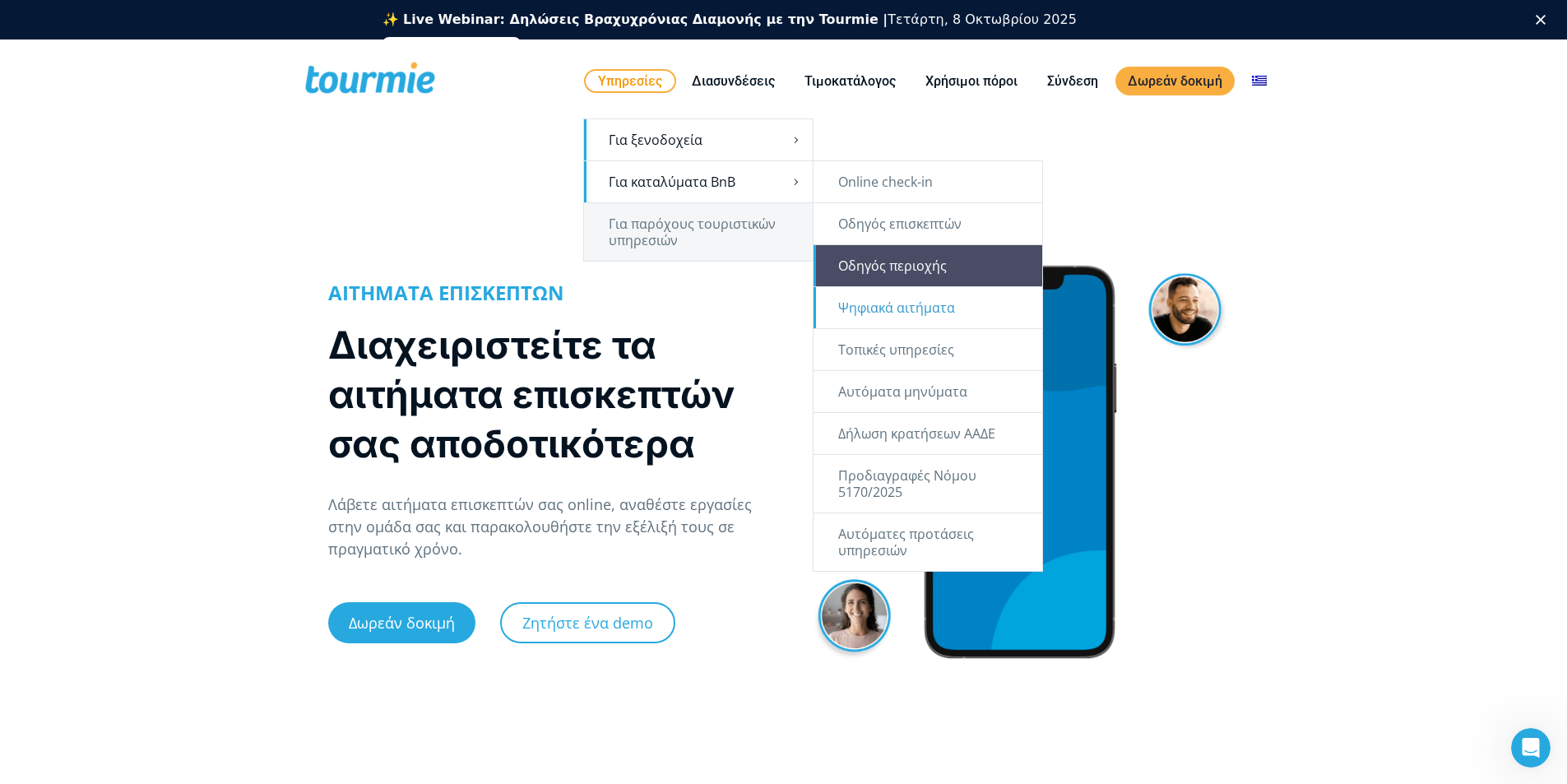
click at [884, 224] on link "Οδηγός επισκεπτών" at bounding box center [928, 224] width 229 height 41
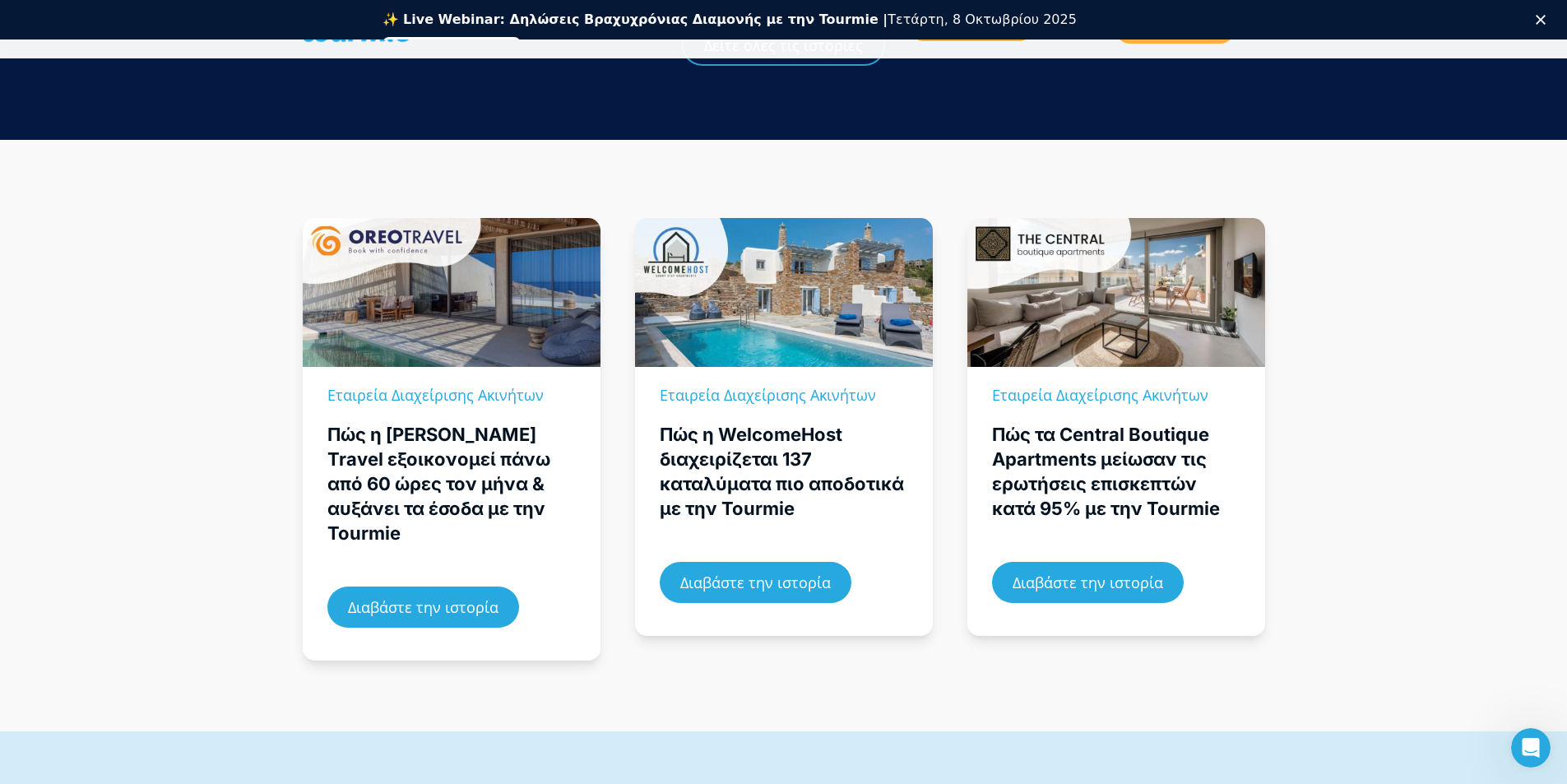
click at [1545, 17] on polygon "Κλείσιμο" at bounding box center [1541, 20] width 10 height 10
